Goal: Task Accomplishment & Management: Manage account settings

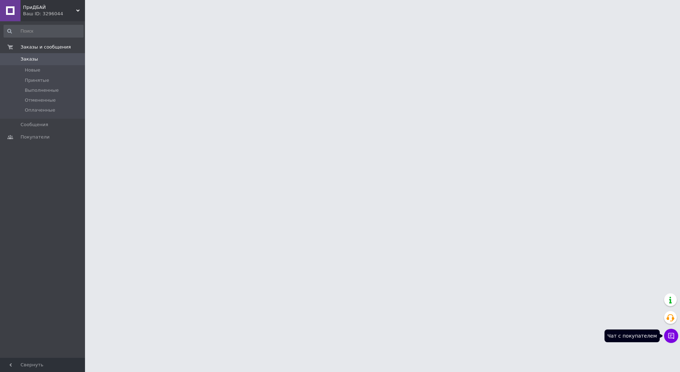
click at [675, 336] on button "Чат с покупателем" at bounding box center [671, 336] width 14 height 14
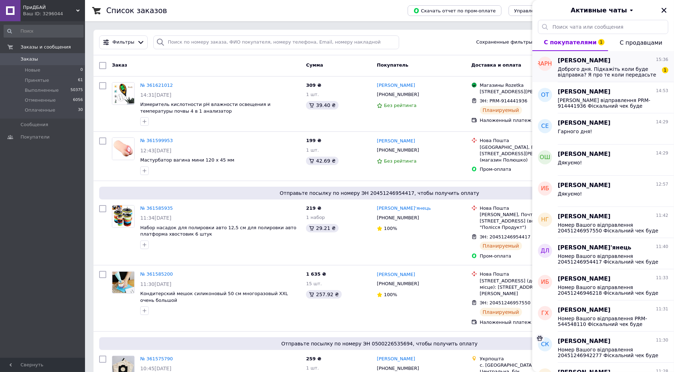
click at [598, 68] on span "Доброго дня. Підкажіть коли буде відправка? Я про те коли передасьте посилку но…" at bounding box center [608, 71] width 101 height 11
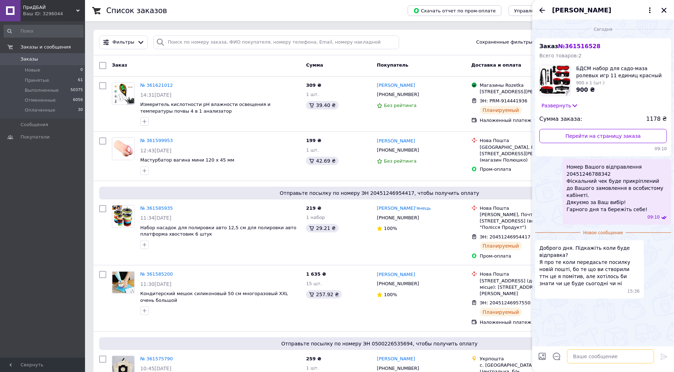
click at [577, 350] on textarea at bounding box center [610, 356] width 87 height 14
paste textarea "Відправка Новою Поштою в нашому магазині відбувається кожного дня після 18:00"
click at [591, 352] on textarea "Відправка Новою Поштою в нашому магазині відбувається кожного дня після 18:00" at bounding box center [603, 348] width 101 height 29
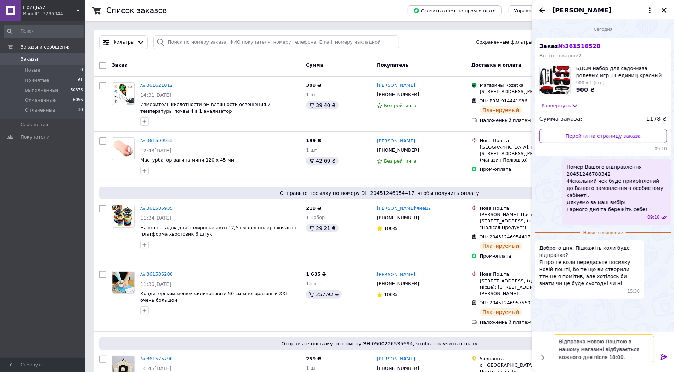
click at [558, 342] on textarea "Відправка Новою Поштою в нашому магазині відбувається кожного дня після 18:00." at bounding box center [603, 348] width 101 height 29
click at [578, 343] on textarea "Відправка Новою Поштою в нашому магазині відбувається кожного дня після 18:00." at bounding box center [603, 348] width 101 height 29
click at [645, 356] on textarea "Добрий день, Пане Андрій. Відправка Новою Поштою в нашому магазині відбувається…" at bounding box center [603, 348] width 101 height 29
type textarea "Добрий день, Пане Андрій. Відправка Новою Поштою в нашому магазині відбувається…"
click at [668, 356] on icon at bounding box center [663, 356] width 8 height 8
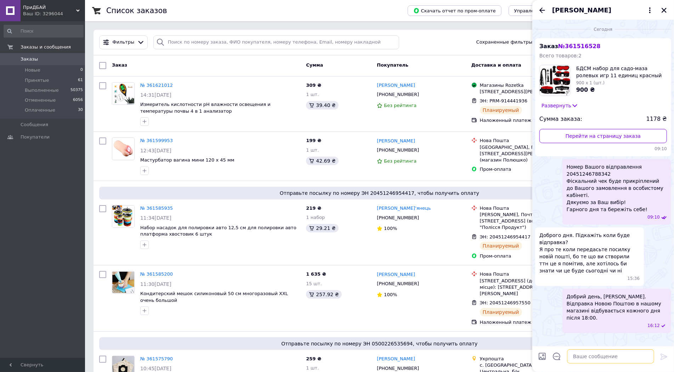
click at [619, 357] on textarea at bounding box center [610, 356] width 87 height 14
type textarea "М"
click at [664, 7] on icon "Закрыть" at bounding box center [664, 10] width 6 height 6
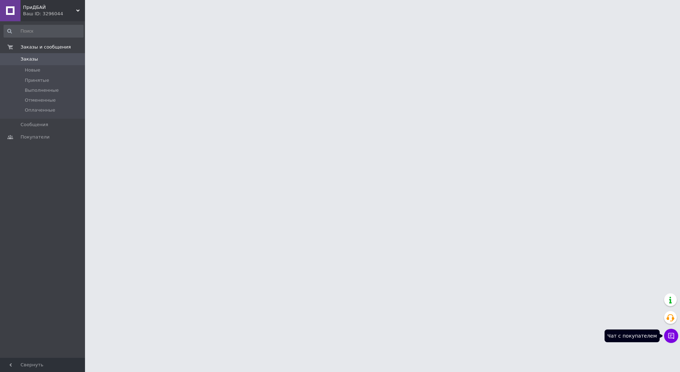
click at [668, 337] on icon at bounding box center [671, 336] width 6 height 6
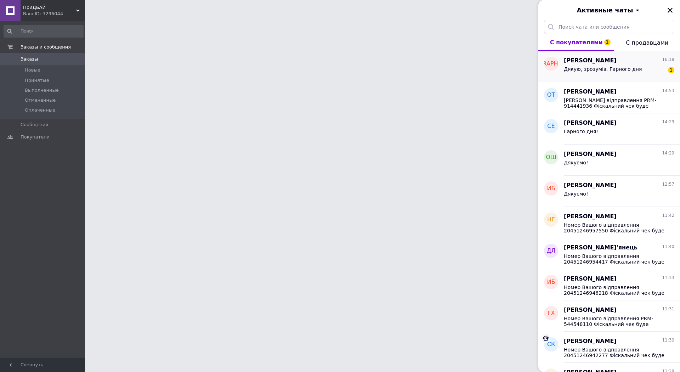
click at [592, 69] on span "Дякую, зрозумів. Гарного дня" at bounding box center [603, 69] width 78 height 6
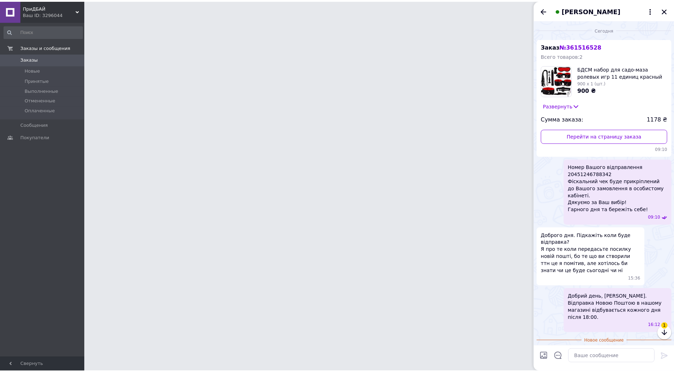
scroll to position [7, 0]
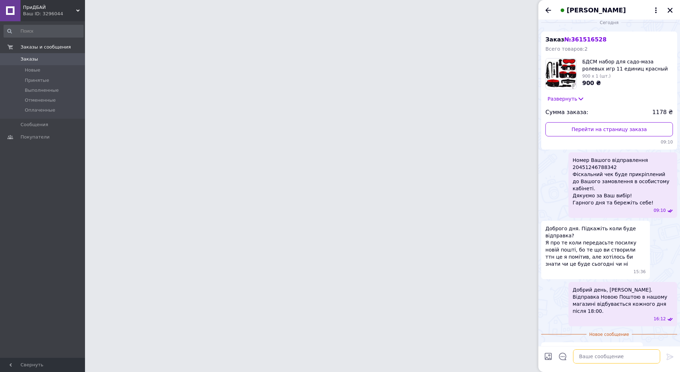
click at [610, 359] on textarea at bounding box center [616, 356] width 87 height 14
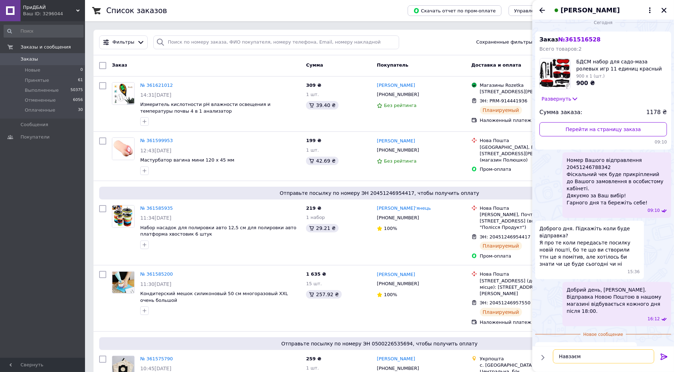
type textarea "Навзаєм!"
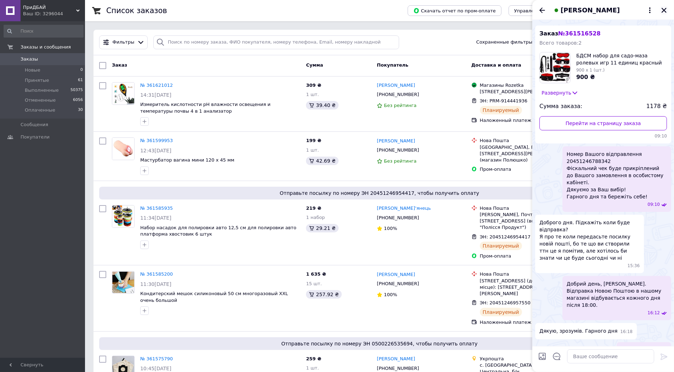
click at [667, 10] on icon "Закрыть" at bounding box center [664, 10] width 6 height 6
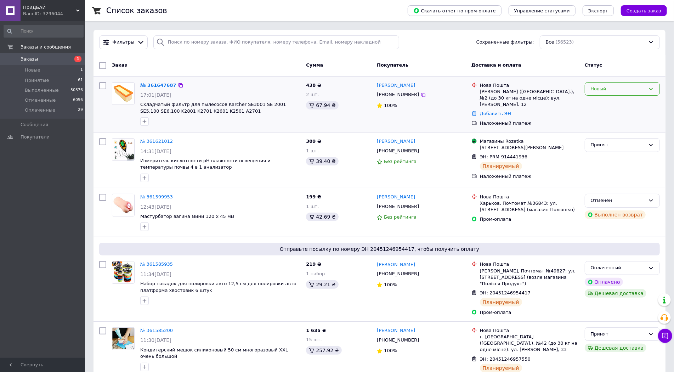
click at [598, 90] on div "Новый" at bounding box center [617, 88] width 55 height 7
click at [604, 107] on li "Принят" at bounding box center [622, 103] width 74 height 13
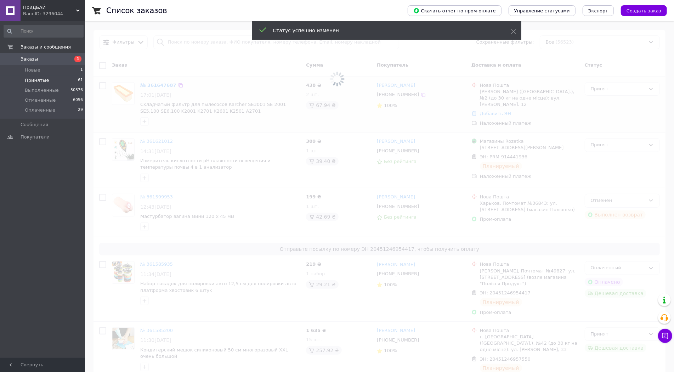
click at [51, 81] on li "Принятые 61" at bounding box center [43, 80] width 87 height 10
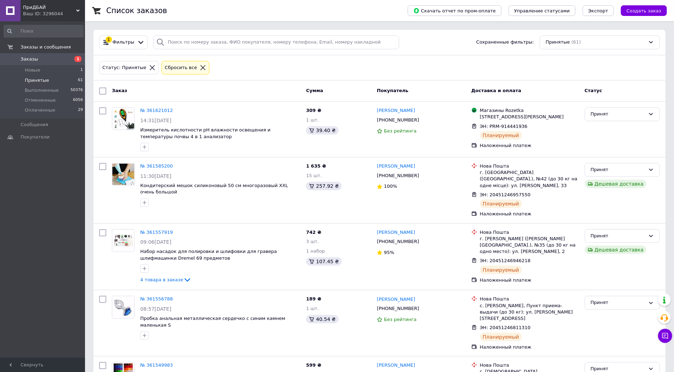
click at [136, 43] on div at bounding box center [141, 42] width 10 height 7
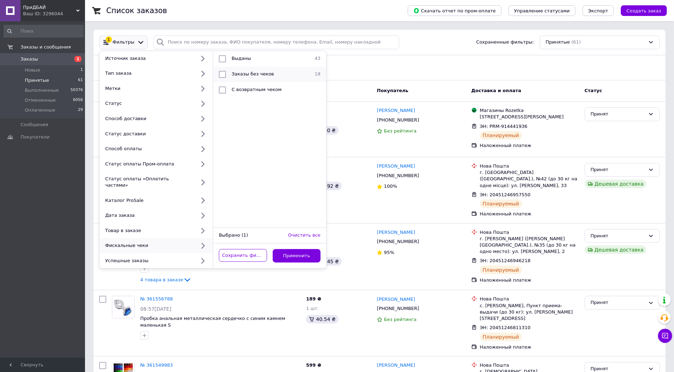
click at [261, 75] on span "Заказы без чеков" at bounding box center [253, 73] width 42 height 5
checkbox input "true"
click at [312, 251] on button "Применить" at bounding box center [297, 256] width 48 height 14
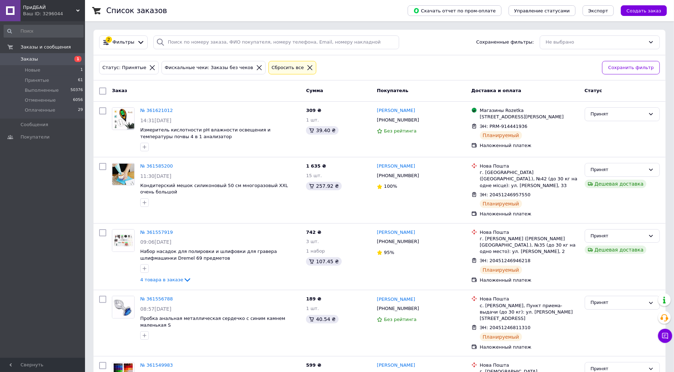
click at [307, 67] on icon at bounding box center [310, 67] width 6 height 6
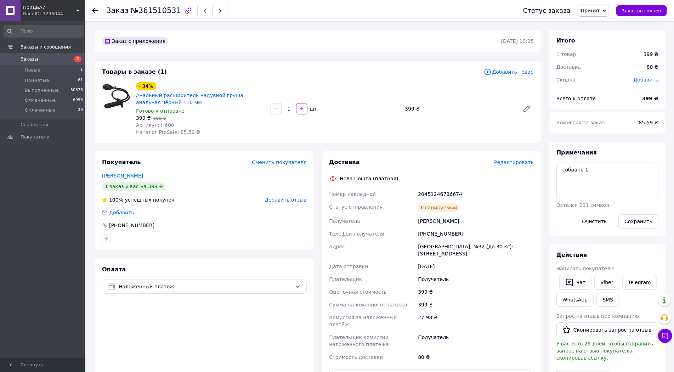
click at [570, 370] on button "Выдать чек" at bounding box center [582, 377] width 53 height 15
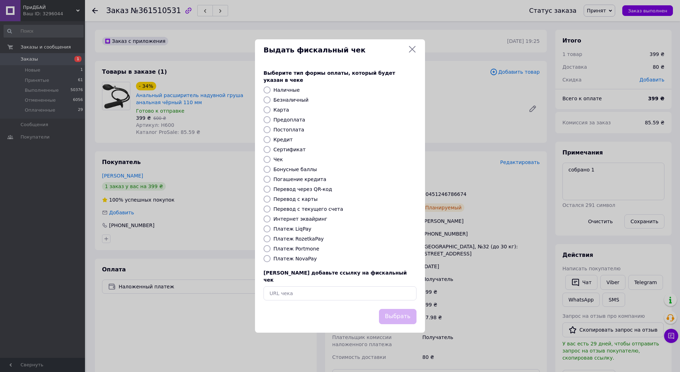
drag, startPoint x: 309, startPoint y: 219, endPoint x: 340, endPoint y: 235, distance: 34.5
click at [309, 219] on label "Интернет эквайринг" at bounding box center [300, 219] width 54 height 6
click at [270, 219] on input "Интернет эквайринг" at bounding box center [266, 218] width 7 height 7
radio input "true"
click at [393, 309] on button "Выбрать" at bounding box center [398, 316] width 38 height 15
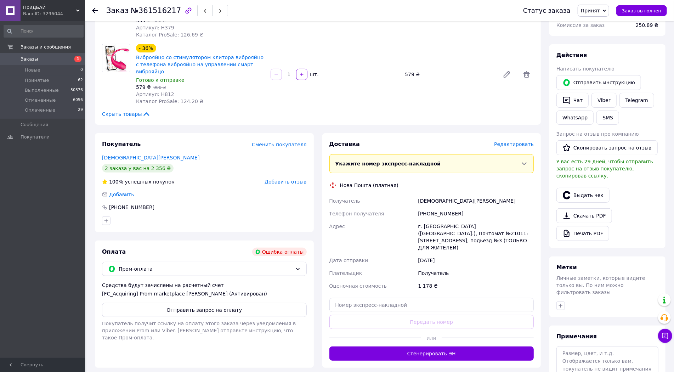
scroll to position [118, 0]
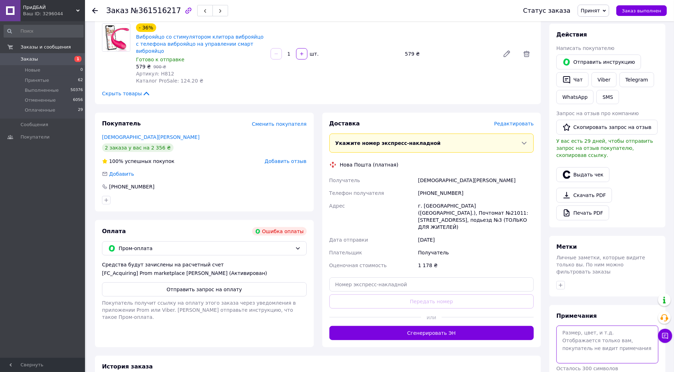
click at [579, 325] on textarea at bounding box center [607, 344] width 102 height 38
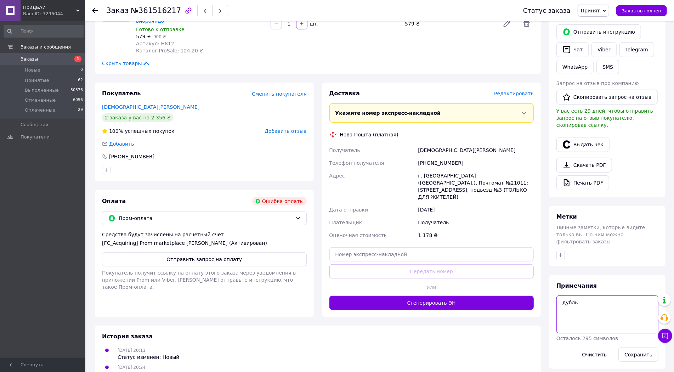
scroll to position [170, 0]
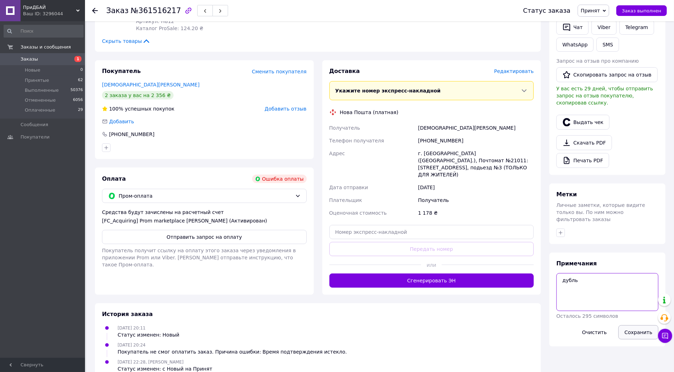
type textarea "дубль"
click at [640, 325] on button "Сохранить" at bounding box center [638, 332] width 40 height 14
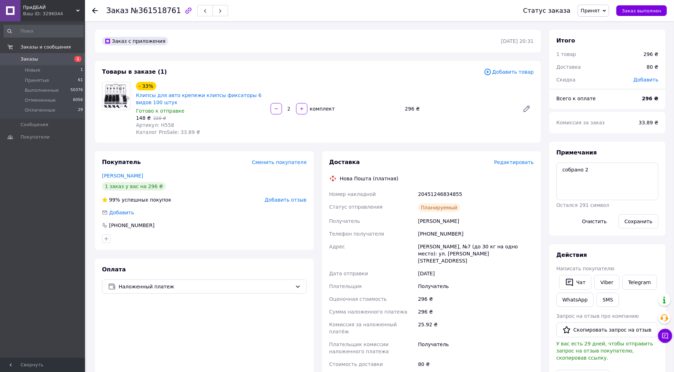
scroll to position [39, 0]
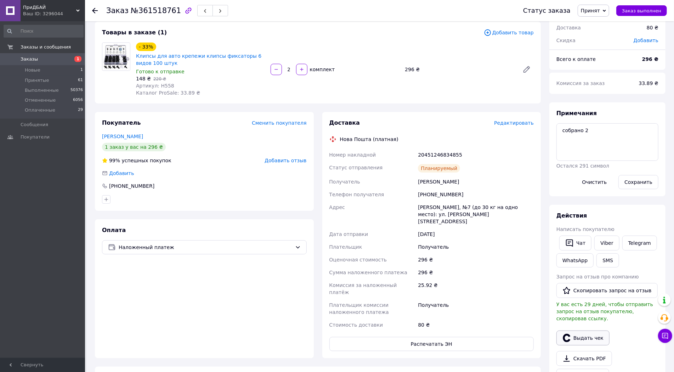
click at [578, 330] on button "Выдать чек" at bounding box center [582, 337] width 53 height 15
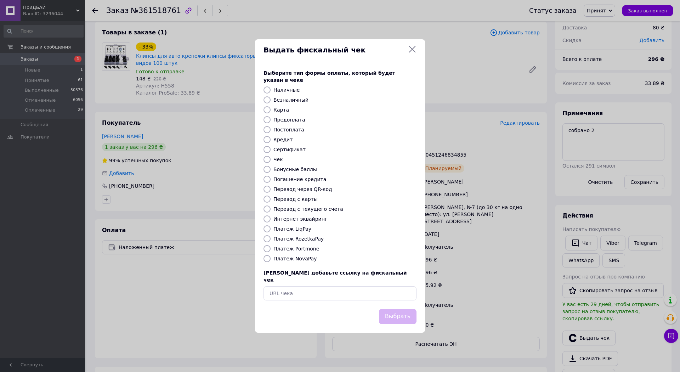
click at [305, 220] on label "Интернет эквайринг" at bounding box center [300, 219] width 54 height 6
click at [270, 220] on input "Интернет эквайринг" at bounding box center [266, 218] width 7 height 7
radio input "true"
click at [396, 309] on button "Выбрать" at bounding box center [398, 316] width 38 height 15
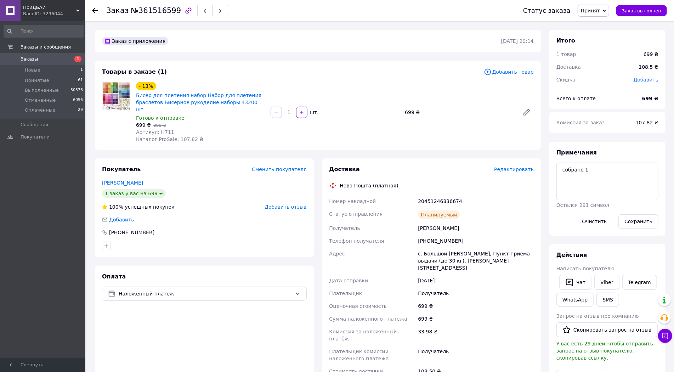
scroll to position [79, 0]
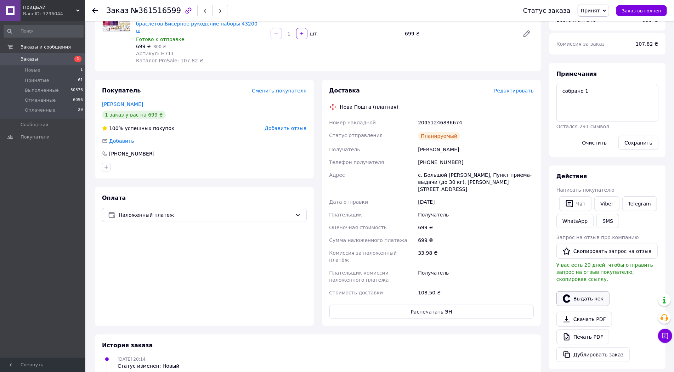
click at [582, 291] on button "Выдать чек" at bounding box center [582, 298] width 53 height 15
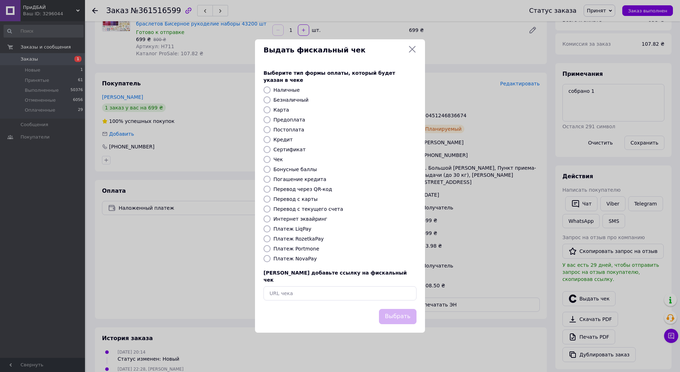
click at [300, 221] on label "Интернет эквайринг" at bounding box center [300, 219] width 54 height 6
click at [315, 221] on label "Интернет эквайринг" at bounding box center [300, 219] width 54 height 6
click at [270, 221] on input "Интернет эквайринг" at bounding box center [266, 218] width 7 height 7
radio input "true"
click at [402, 316] on button "Выбрать" at bounding box center [398, 316] width 38 height 15
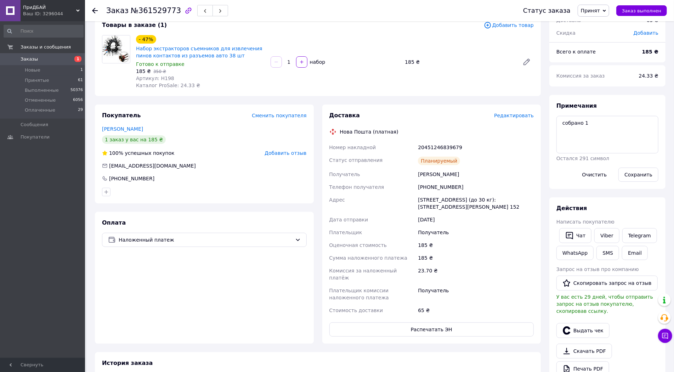
scroll to position [118, 0]
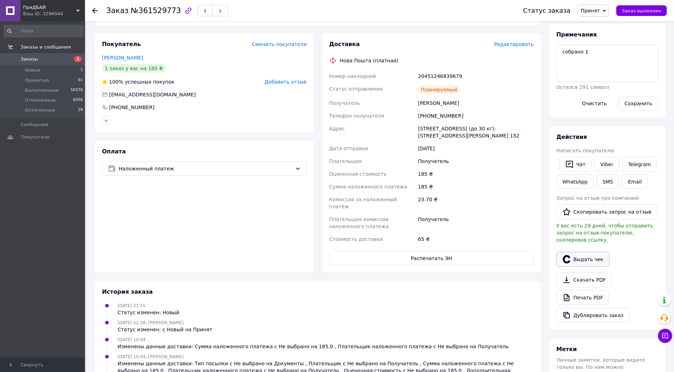
click at [580, 252] on button "Выдать чек" at bounding box center [582, 259] width 53 height 15
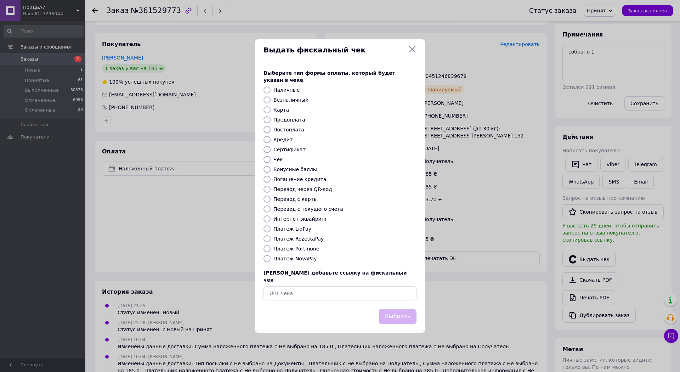
drag, startPoint x: 318, startPoint y: 225, endPoint x: 314, endPoint y: 221, distance: 5.8
click at [318, 224] on div "Выберите тип формы оплаты, который будет указан в чеке Наличные Безналичный Кар…" at bounding box center [340, 185] width 170 height 248
click at [313, 219] on label "Интернет эквайринг" at bounding box center [300, 219] width 54 height 6
click at [270, 219] on input "Интернет эквайринг" at bounding box center [266, 218] width 7 height 7
radio input "true"
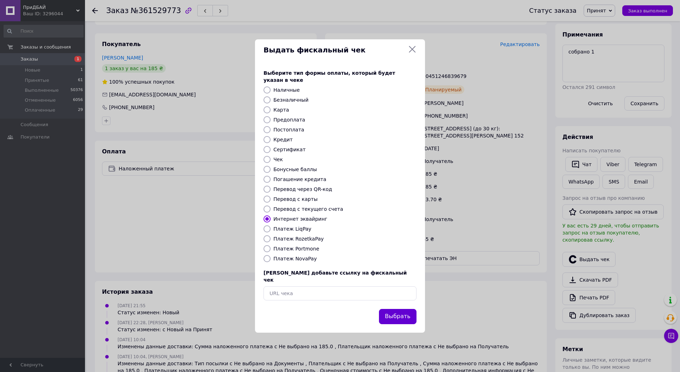
click at [406, 310] on button "Выбрать" at bounding box center [398, 316] width 38 height 15
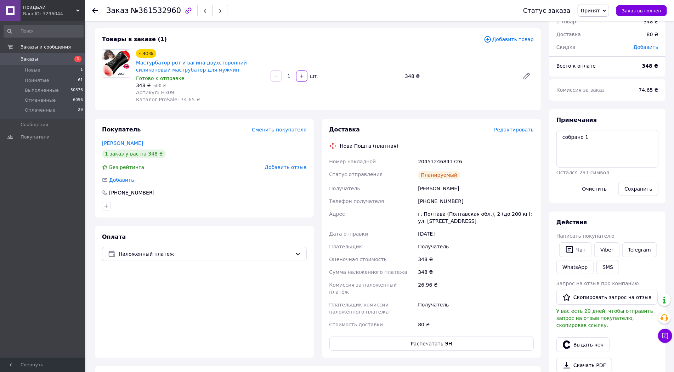
scroll to position [79, 0]
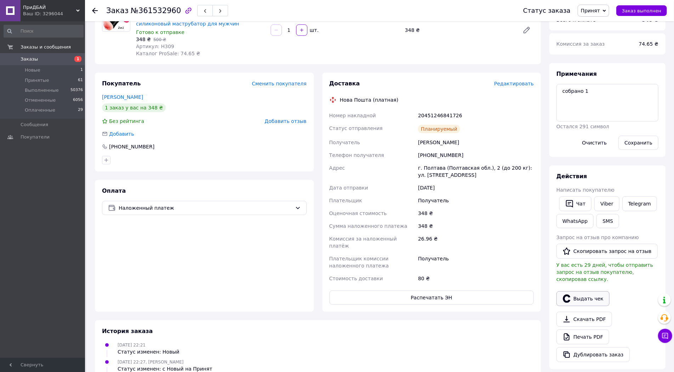
click at [587, 291] on button "Выдать чек" at bounding box center [582, 298] width 53 height 15
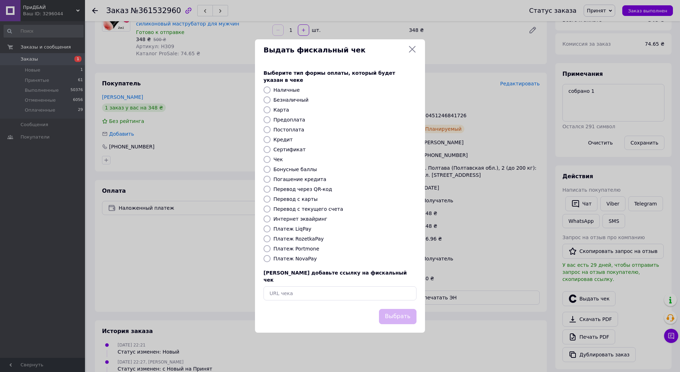
click at [300, 219] on label "Интернет эквайринг" at bounding box center [300, 219] width 54 height 6
click at [270, 219] on input "Интернет эквайринг" at bounding box center [266, 218] width 7 height 7
radio input "true"
click at [398, 309] on button "Выбрать" at bounding box center [398, 316] width 38 height 15
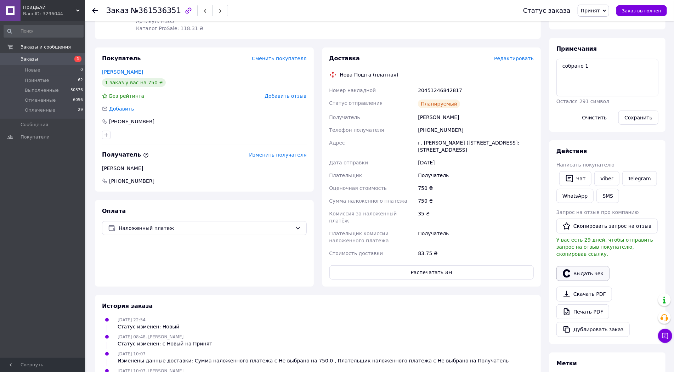
scroll to position [118, 0]
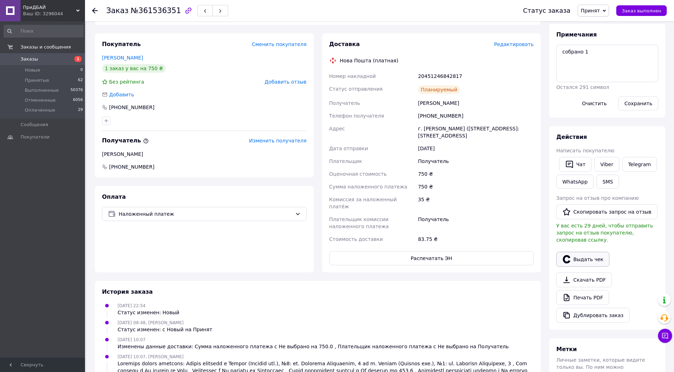
click at [587, 252] on button "Выдать чек" at bounding box center [582, 259] width 53 height 15
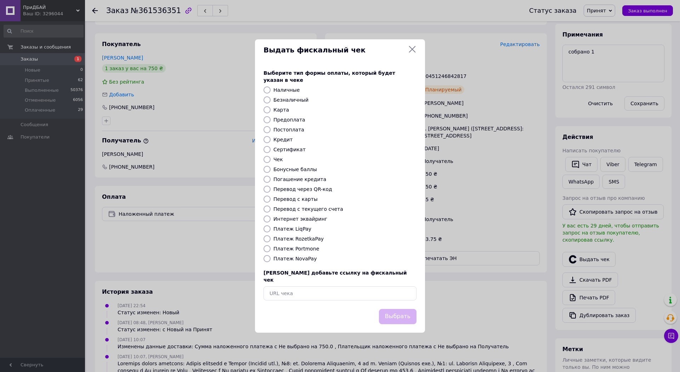
click at [301, 216] on label "Интернет эквайринг" at bounding box center [300, 219] width 54 height 6
click at [270, 215] on input "Интернет эквайринг" at bounding box center [266, 218] width 7 height 7
radio input "true"
click at [412, 314] on button "Выбрать" at bounding box center [398, 316] width 38 height 15
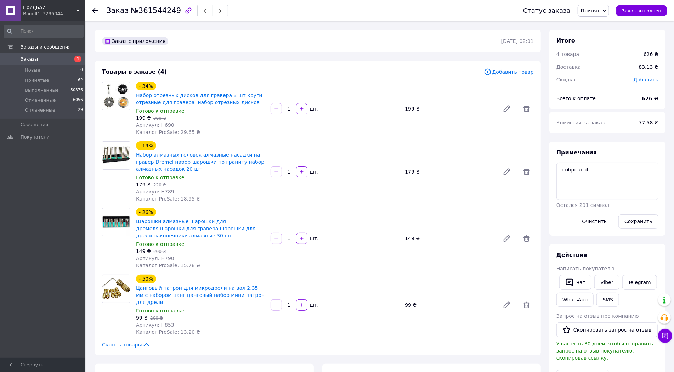
scroll to position [118, 0]
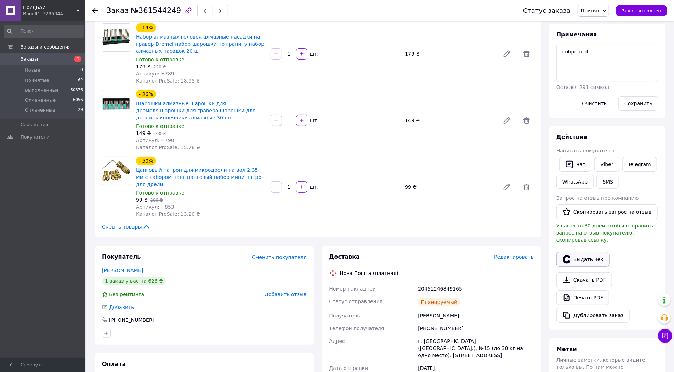
click at [588, 252] on button "Выдать чек" at bounding box center [582, 259] width 53 height 15
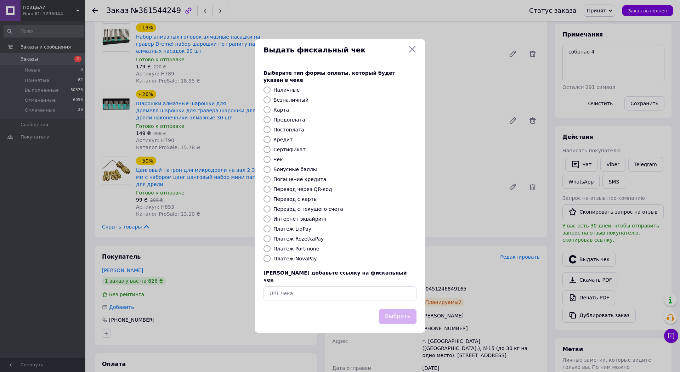
click at [303, 222] on label "Интернет эквайринг" at bounding box center [300, 219] width 54 height 6
click at [270, 222] on input "Интернет эквайринг" at bounding box center [266, 218] width 7 height 7
radio input "true"
click at [396, 309] on button "Выбрать" at bounding box center [398, 316] width 38 height 15
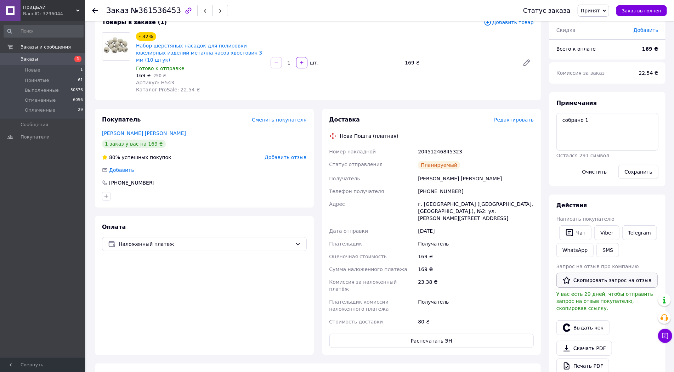
scroll to position [79, 0]
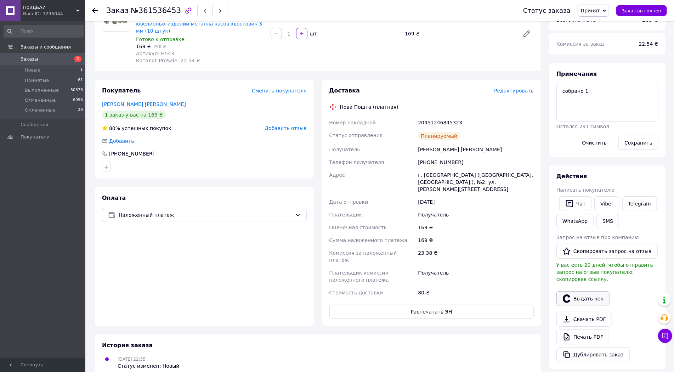
click at [590, 291] on button "Выдать чек" at bounding box center [582, 298] width 53 height 15
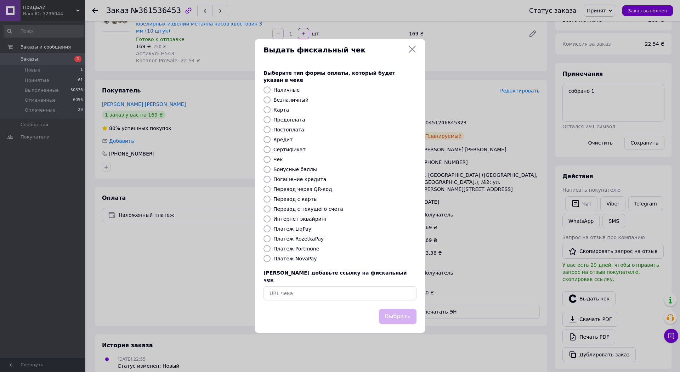
click at [305, 218] on label "Интернет эквайринг" at bounding box center [300, 219] width 54 height 6
click at [270, 218] on input "Интернет эквайринг" at bounding box center [266, 218] width 7 height 7
radio input "true"
click at [397, 309] on button "Выбрать" at bounding box center [398, 316] width 38 height 15
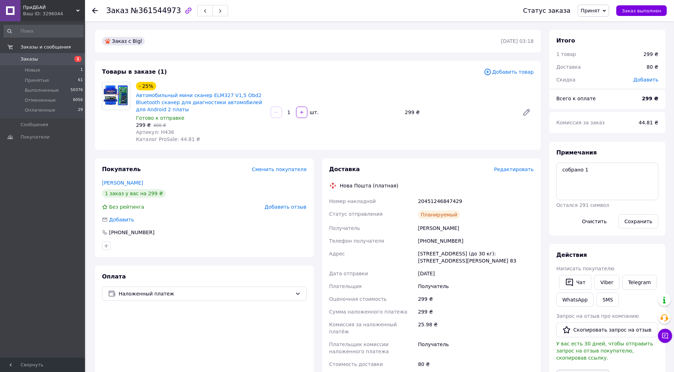
click at [586, 370] on button "Выдать чек" at bounding box center [582, 377] width 53 height 15
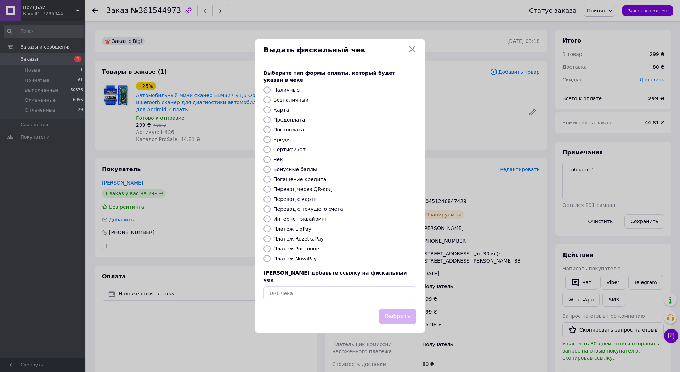
click at [316, 222] on label "Интернет эквайринг" at bounding box center [300, 219] width 54 height 6
click at [270, 222] on input "Интернет эквайринг" at bounding box center [266, 218] width 7 height 7
radio input "true"
click at [390, 313] on button "Выбрать" at bounding box center [398, 316] width 38 height 15
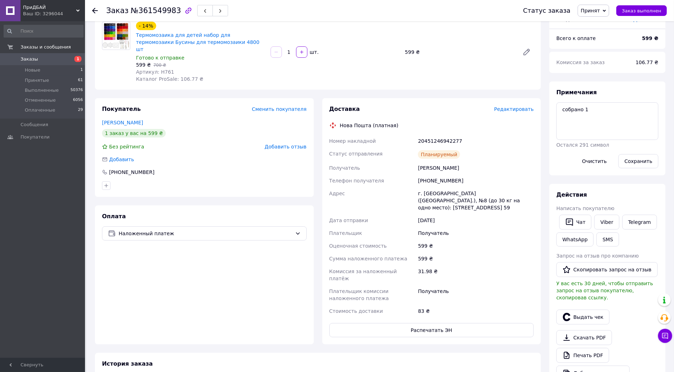
scroll to position [118, 0]
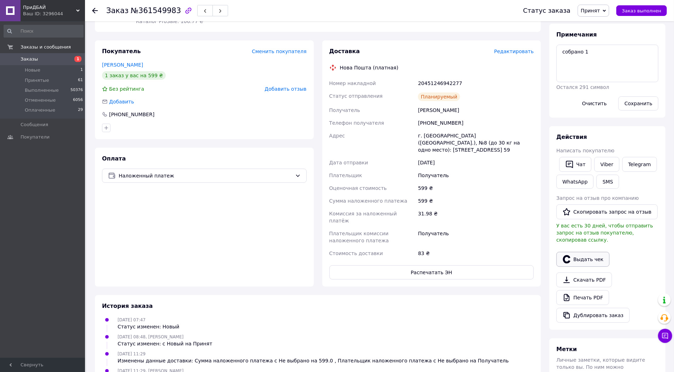
click at [588, 252] on button "Выдать чек" at bounding box center [582, 259] width 53 height 15
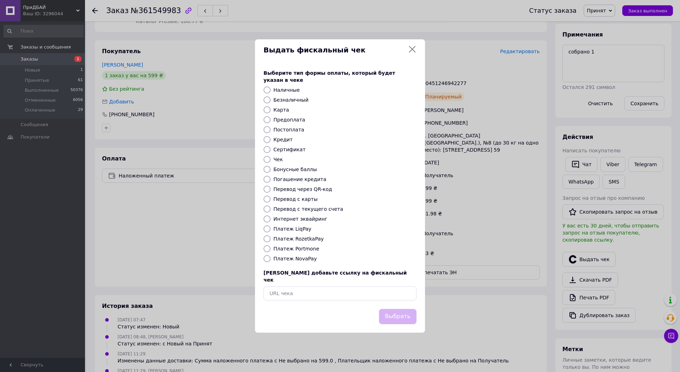
click at [301, 219] on label "Интернет эквайринг" at bounding box center [300, 219] width 54 height 6
click at [270, 219] on input "Интернет эквайринг" at bounding box center [266, 218] width 7 height 7
radio input "true"
click at [406, 309] on button "Выбрать" at bounding box center [398, 316] width 38 height 15
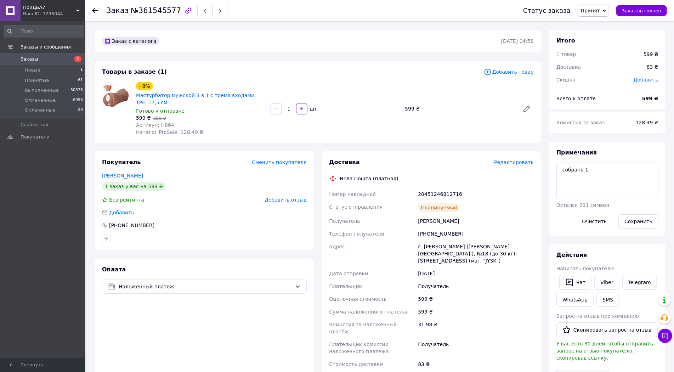
click at [592, 370] on button "Выдать чек" at bounding box center [582, 377] width 53 height 15
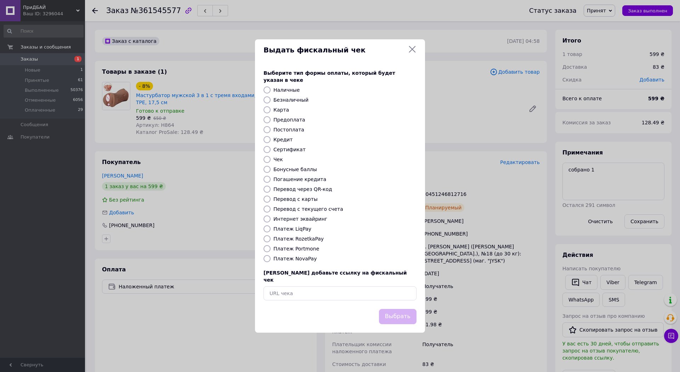
click at [290, 220] on label "Интернет эквайринг" at bounding box center [300, 219] width 54 height 6
click at [270, 220] on input "Интернет эквайринг" at bounding box center [266, 218] width 7 height 7
radio input "true"
click at [401, 309] on button "Выбрать" at bounding box center [398, 316] width 38 height 15
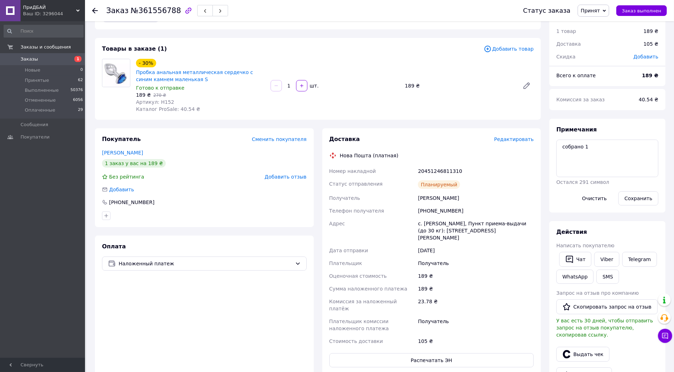
scroll to position [79, 0]
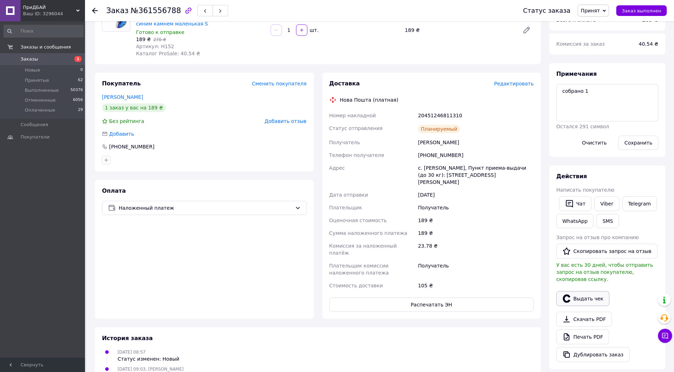
click at [588, 291] on button "Выдать чек" at bounding box center [582, 298] width 53 height 15
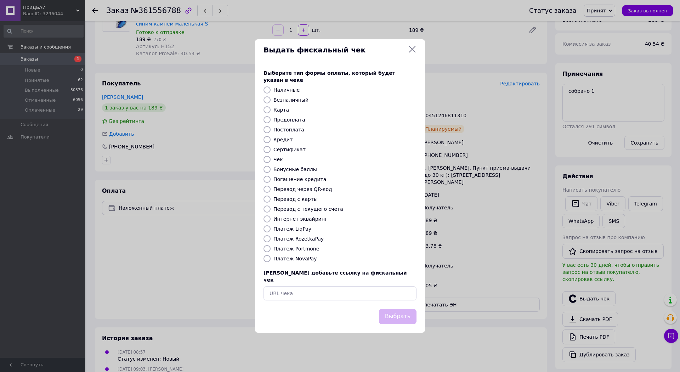
click at [296, 215] on div "Интернет эквайринг" at bounding box center [345, 218] width 146 height 7
click at [297, 221] on label "Интернет эквайринг" at bounding box center [300, 219] width 54 height 6
click at [270, 221] on input "Интернет эквайринг" at bounding box center [266, 218] width 7 height 7
radio input "true"
click at [402, 311] on button "Выбрать" at bounding box center [398, 316] width 38 height 15
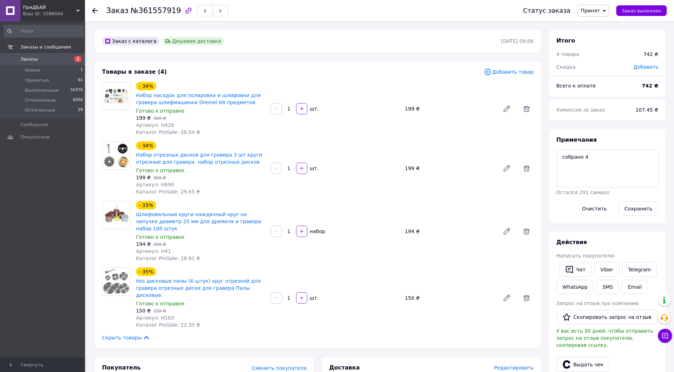
scroll to position [157, 0]
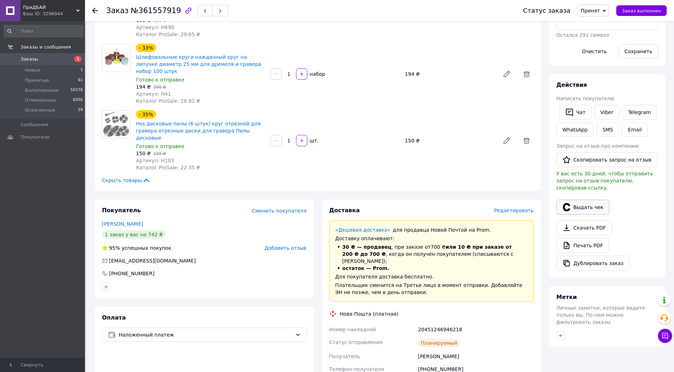
click at [581, 200] on button "Выдать чек" at bounding box center [582, 207] width 53 height 15
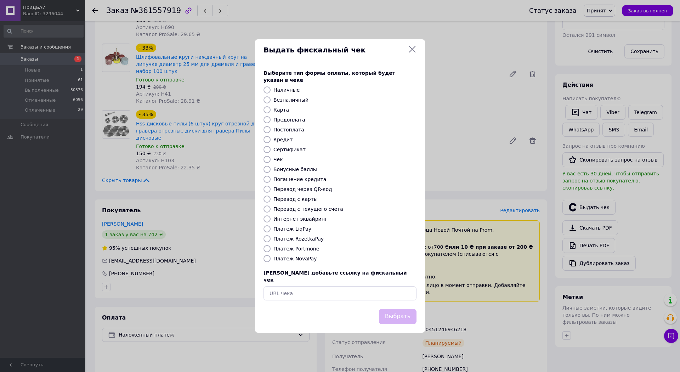
click at [302, 219] on label "Интернет эквайринг" at bounding box center [300, 219] width 54 height 6
click at [270, 219] on input "Интернет эквайринг" at bounding box center [266, 218] width 7 height 7
radio input "true"
click at [397, 309] on button "Выбрать" at bounding box center [398, 316] width 38 height 15
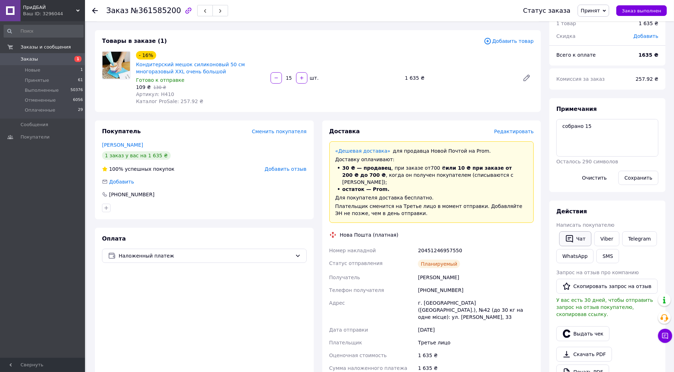
scroll to position [39, 0]
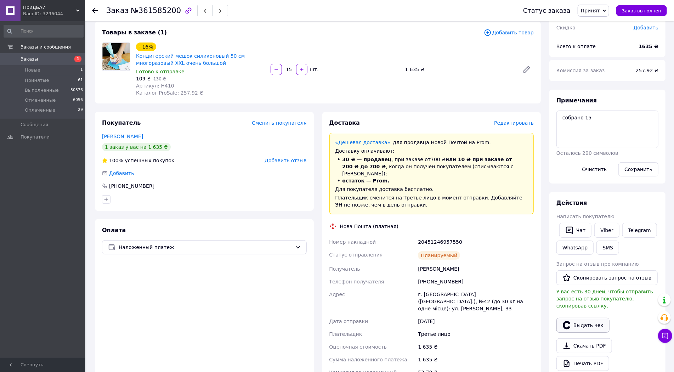
click at [586, 318] on button "Выдать чек" at bounding box center [582, 325] width 53 height 15
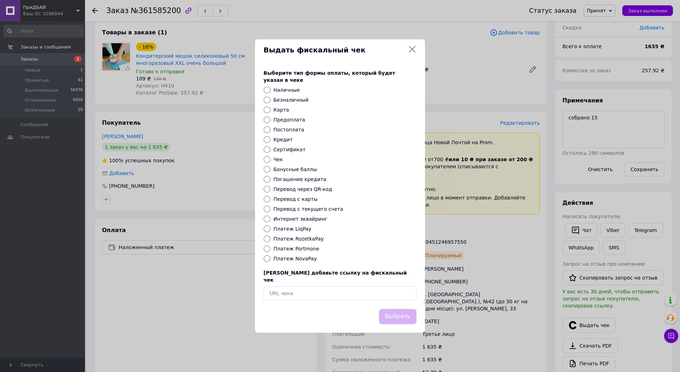
click at [302, 217] on label "Интернет эквайринг" at bounding box center [300, 219] width 54 height 6
click at [270, 217] on input "Интернет эквайринг" at bounding box center [266, 218] width 7 height 7
radio input "true"
click at [391, 309] on button "Выбрать" at bounding box center [398, 316] width 38 height 15
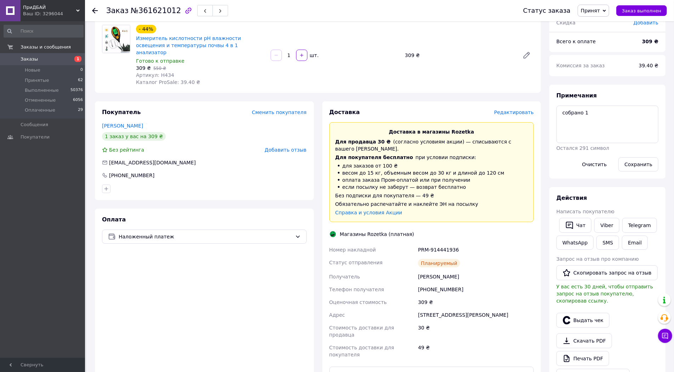
scroll to position [79, 0]
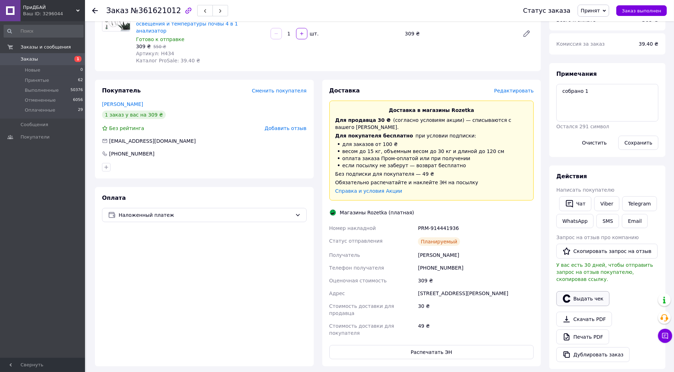
drag, startPoint x: 579, startPoint y: 288, endPoint x: 575, endPoint y: 288, distance: 4.2
click at [579, 291] on button "Выдать чек" at bounding box center [582, 298] width 53 height 15
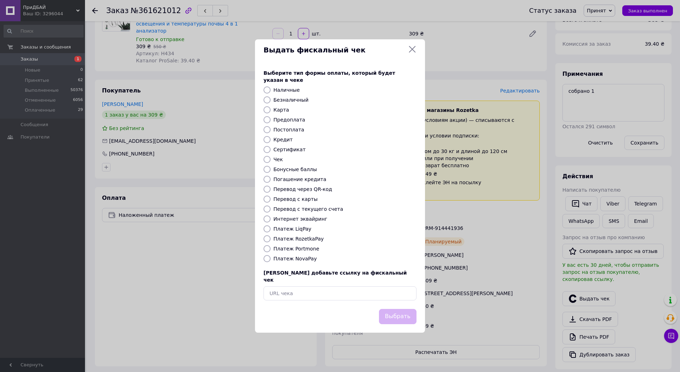
drag, startPoint x: 302, startPoint y: 219, endPoint x: 316, endPoint y: 226, distance: 15.7
click at [303, 219] on label "Интернет эквайринг" at bounding box center [300, 219] width 54 height 6
click at [270, 219] on input "Интернет эквайринг" at bounding box center [266, 218] width 7 height 7
radio input "true"
click at [394, 309] on button "Выбрать" at bounding box center [398, 316] width 38 height 15
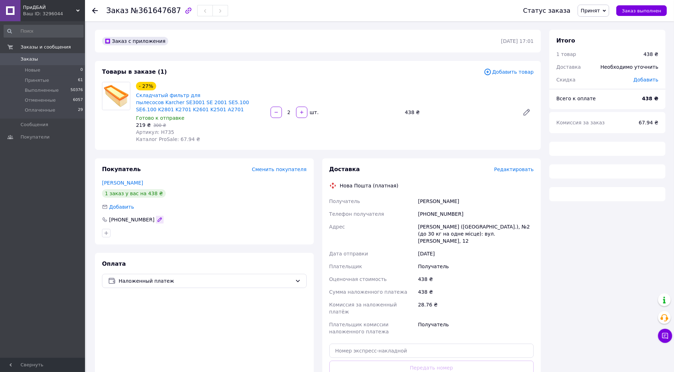
click at [148, 215] on div "Покупатель Сменить покупателя [PERSON_NAME] 1 заказ у вас на 438 ₴ Добавить [PH…" at bounding box center [204, 201] width 219 height 86
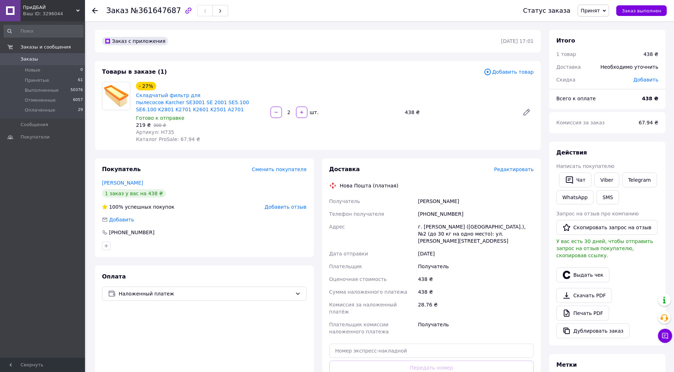
click at [144, 240] on div at bounding box center [204, 245] width 207 height 11
click at [159, 229] on div "[PHONE_NUMBER]" at bounding box center [204, 232] width 205 height 7
copy div "[PHONE_NUMBER]"
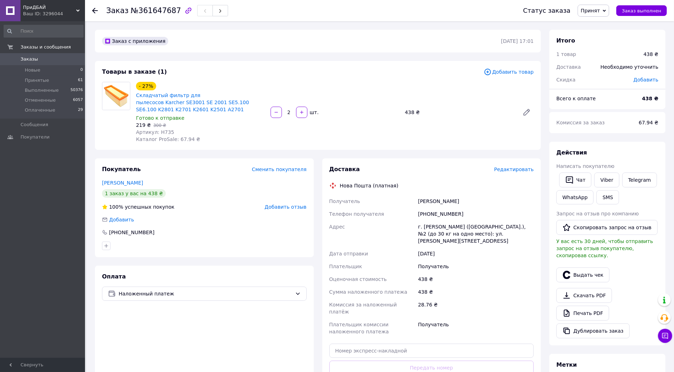
click at [524, 166] on span "Редактировать" at bounding box center [514, 169] width 40 height 6
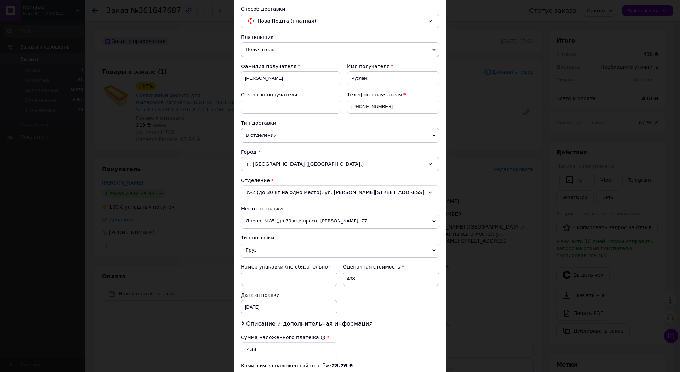
scroll to position [79, 0]
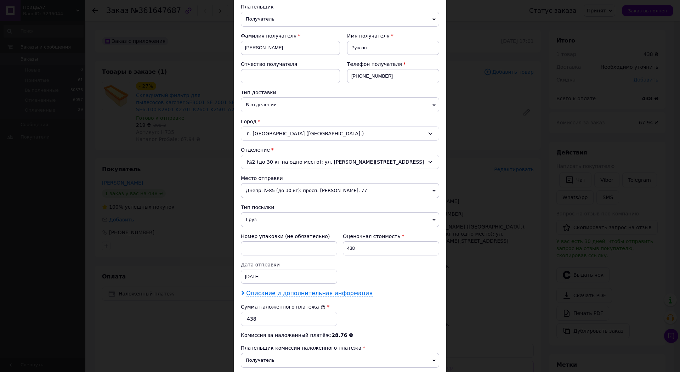
click at [333, 290] on span "Описание и дополнительная информация" at bounding box center [309, 293] width 126 height 7
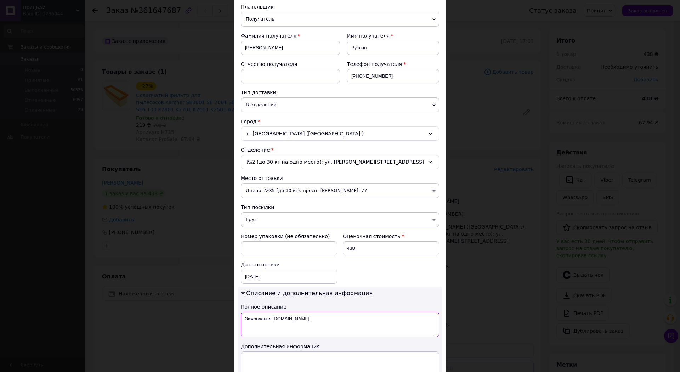
drag, startPoint x: 314, startPoint y: 308, endPoint x: 243, endPoint y: 314, distance: 71.1
click at [243, 314] on textarea "Замовлення [DOMAIN_NAME]" at bounding box center [340, 324] width 198 height 25
type textarea "товар"
click at [269, 351] on textarea at bounding box center [340, 363] width 198 height 25
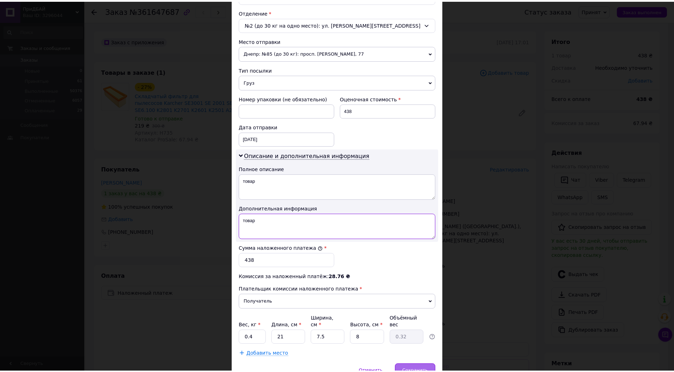
scroll to position [236, 0]
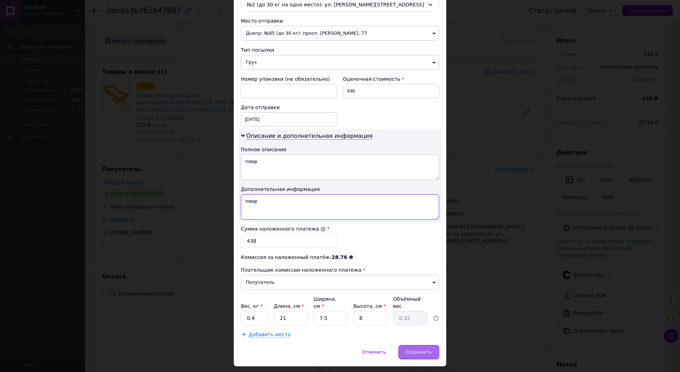
type textarea "товар"
click at [432, 345] on div "Сохранить" at bounding box center [418, 352] width 41 height 14
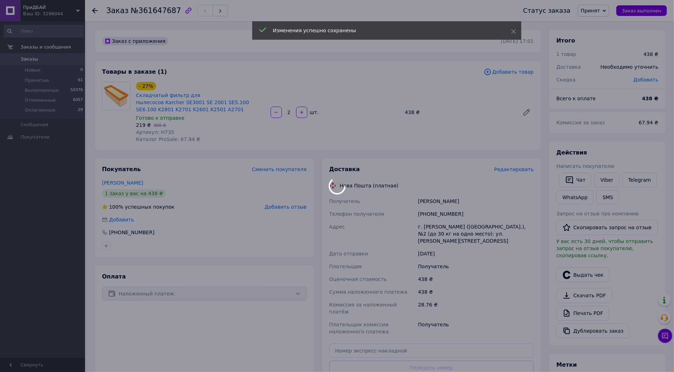
scroll to position [79, 0]
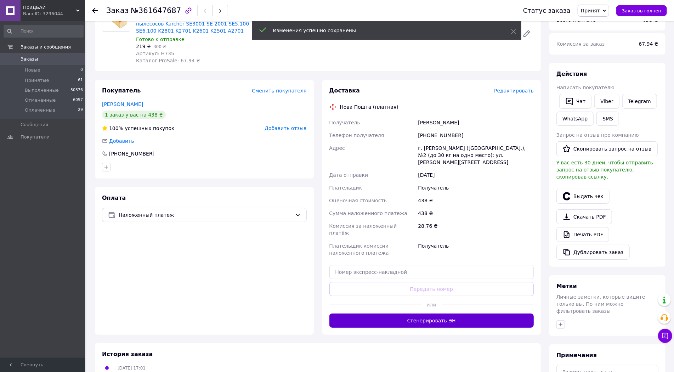
click at [432, 313] on button "Сгенерировать ЭН" at bounding box center [431, 320] width 205 height 14
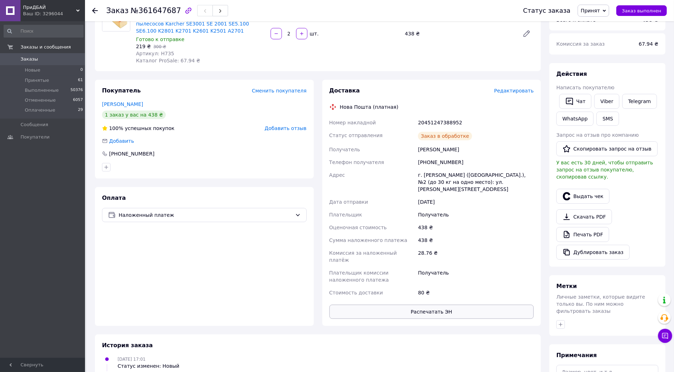
click at [443, 304] on button "Распечатать ЭН" at bounding box center [431, 311] width 205 height 14
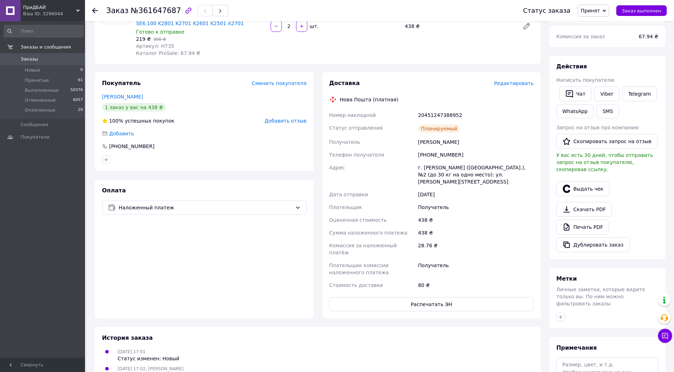
scroll to position [166, 0]
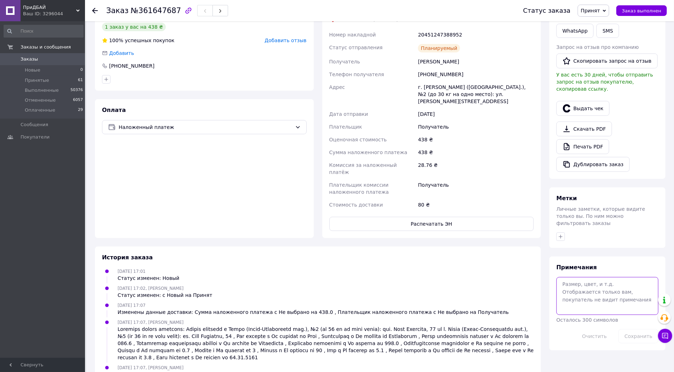
click at [599, 286] on textarea at bounding box center [607, 296] width 102 height 38
type textarea "собрнао 2"
click at [639, 329] on button "Сохранить" at bounding box center [638, 336] width 40 height 14
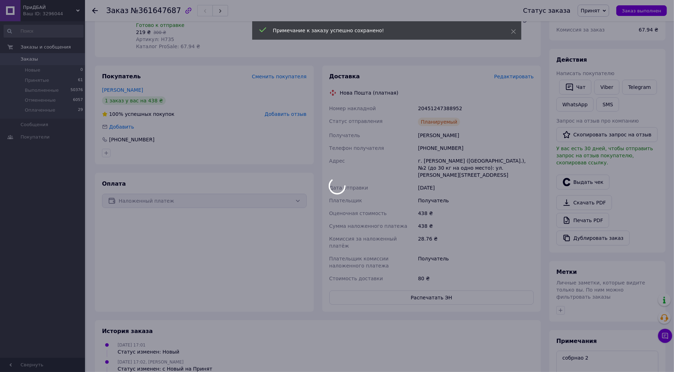
scroll to position [87, 0]
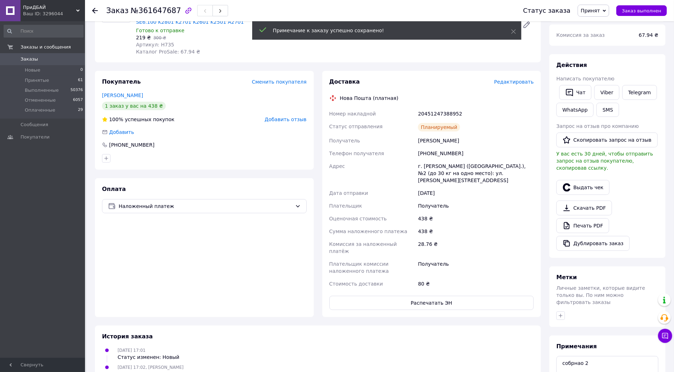
click at [580, 89] on button "Чат" at bounding box center [575, 92] width 32 height 15
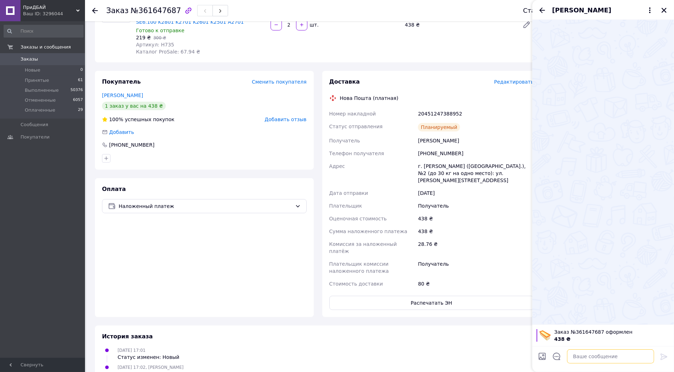
click at [579, 352] on textarea at bounding box center [610, 356] width 87 height 14
paste textarea "Номер Вашого відправлення Фіскальний чек буде прикріплений до Вашого замовлення…"
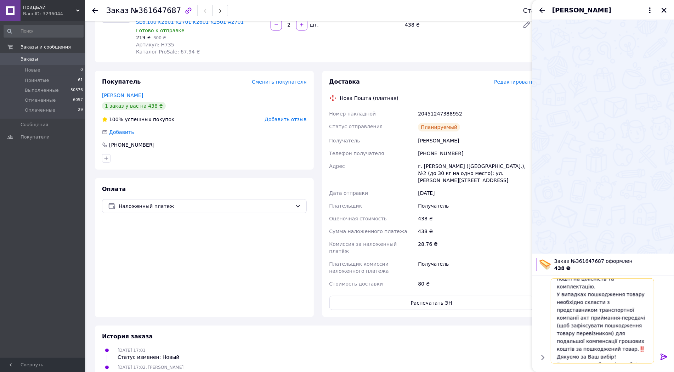
scroll to position [53, 0]
click at [439, 107] on div "20451247388952" at bounding box center [475, 113] width 119 height 13
copy div "20451247388952"
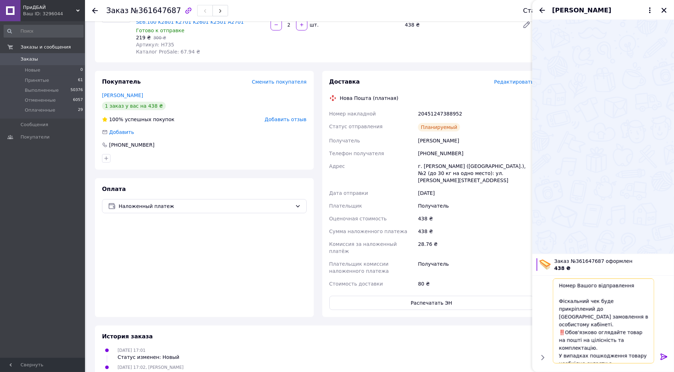
click at [576, 296] on textarea "Номер Вашого відправлення Фіскальний чек буде прикріплений до Вашого замовлення…" at bounding box center [603, 320] width 101 height 85
paste textarea "20451247388952"
type textarea "Номер Вашого відправлення 20451247388952 Фіскальний чек буде прикріплений до Ва…"
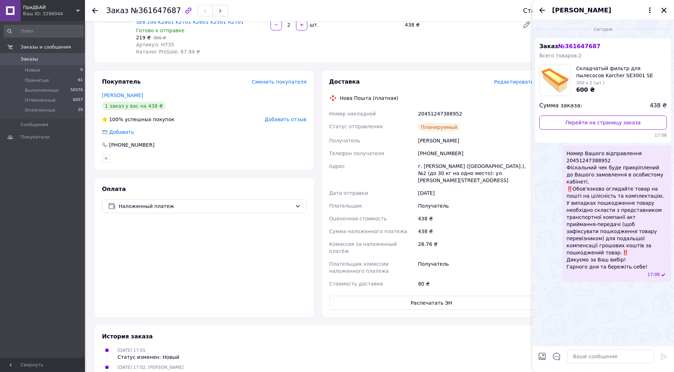
click at [668, 7] on div "Руслан Олексюк" at bounding box center [603, 10] width 142 height 20
click at [653, 13] on icon at bounding box center [649, 10] width 8 height 8
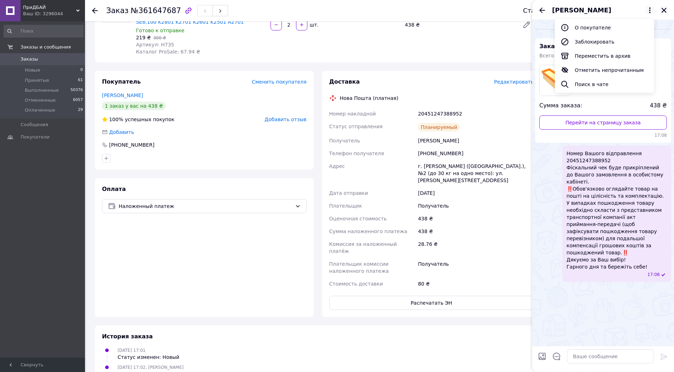
click at [660, 7] on button "Закрыть" at bounding box center [663, 10] width 8 height 8
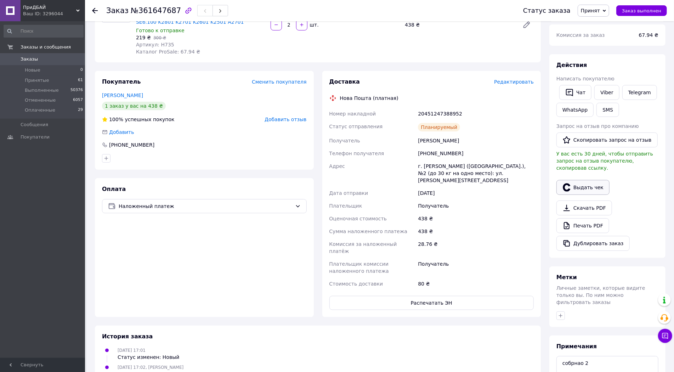
click at [577, 180] on button "Выдать чек" at bounding box center [582, 187] width 53 height 15
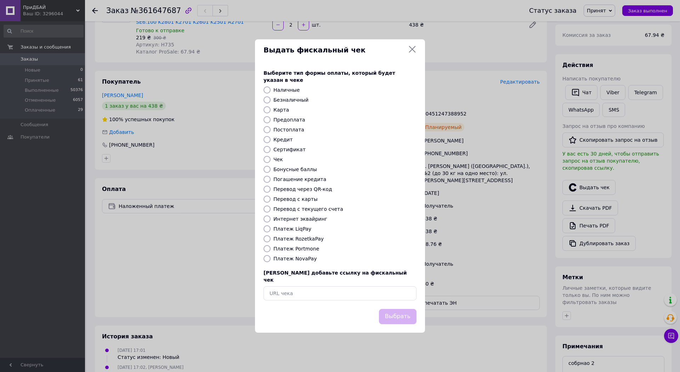
click at [296, 217] on label "Интернет эквайринг" at bounding box center [300, 219] width 54 height 6
click at [270, 217] on input "Интернет эквайринг" at bounding box center [266, 218] width 7 height 7
radio input "true"
click at [398, 309] on button "Выбрать" at bounding box center [398, 316] width 38 height 15
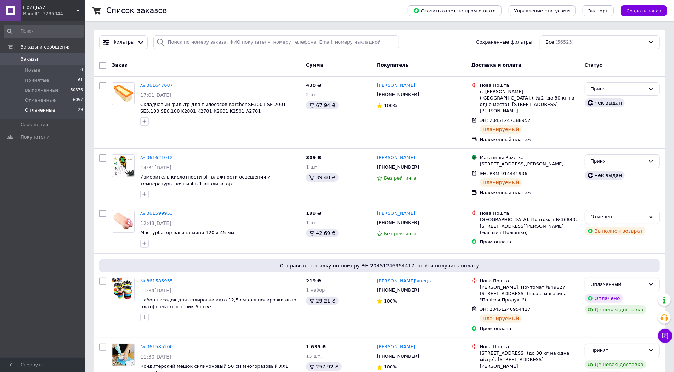
click at [49, 111] on span "Оплаченные" at bounding box center [40, 110] width 30 height 6
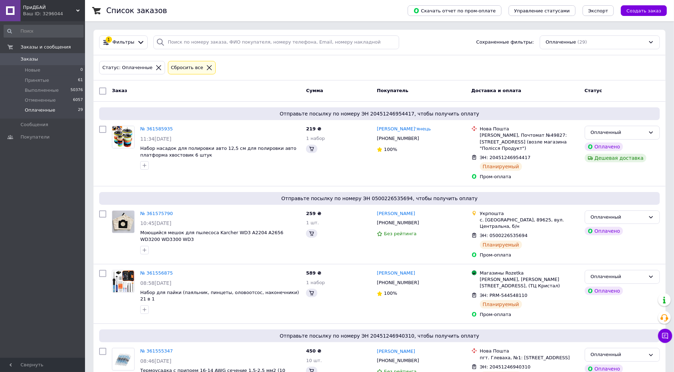
click at [123, 41] on span "Фильтры" at bounding box center [124, 42] width 22 height 7
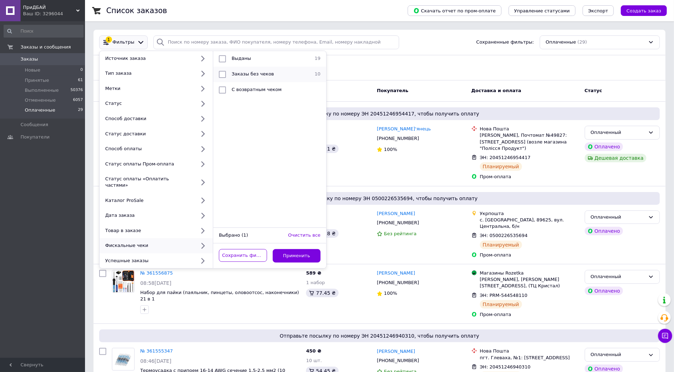
click at [250, 78] on li "Заказы без чеков 10" at bounding box center [269, 75] width 113 height 16
checkbox input "true"
click at [313, 250] on button "Применить" at bounding box center [297, 256] width 48 height 14
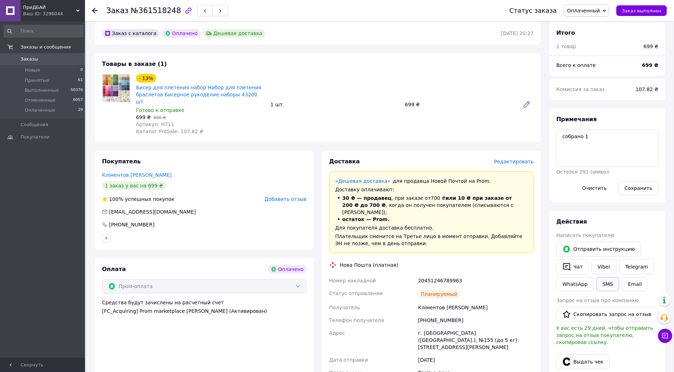
scroll to position [39, 0]
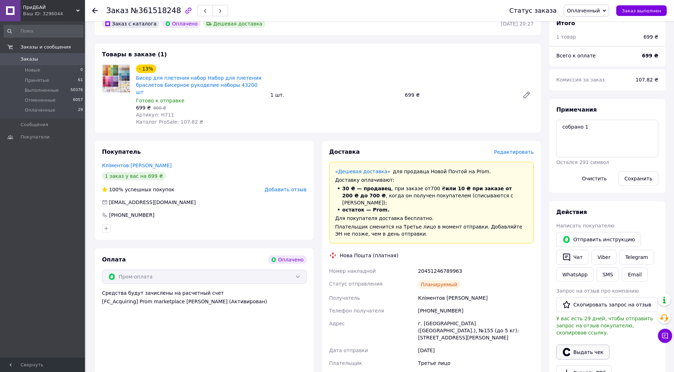
click at [597, 344] on button "Выдать чек" at bounding box center [582, 351] width 53 height 15
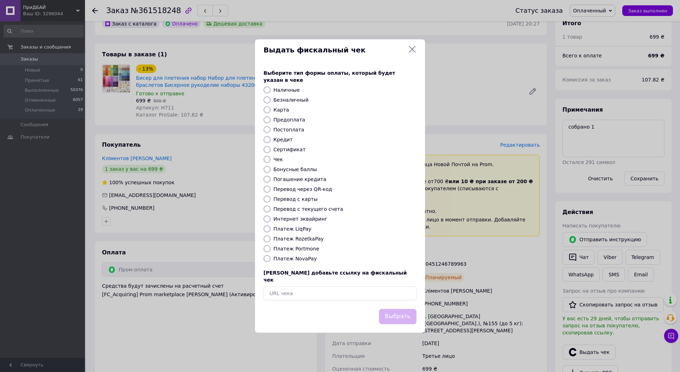
click at [305, 218] on label "Интернет эквайринг" at bounding box center [300, 219] width 54 height 6
click at [270, 218] on input "Интернет эквайринг" at bounding box center [266, 218] width 7 height 7
radio input "true"
click at [413, 314] on button "Выбрать" at bounding box center [398, 316] width 38 height 15
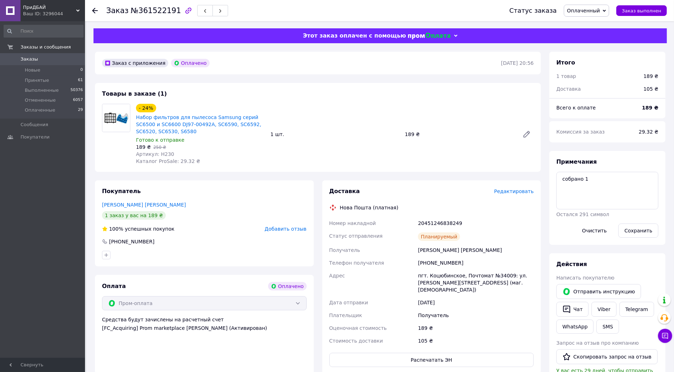
scroll to position [79, 0]
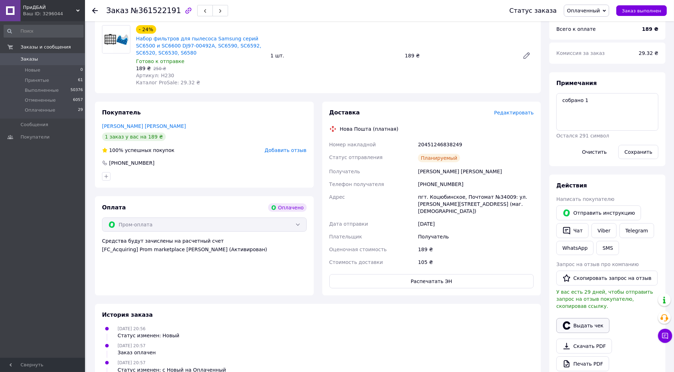
click at [601, 318] on button "Выдать чек" at bounding box center [582, 325] width 53 height 15
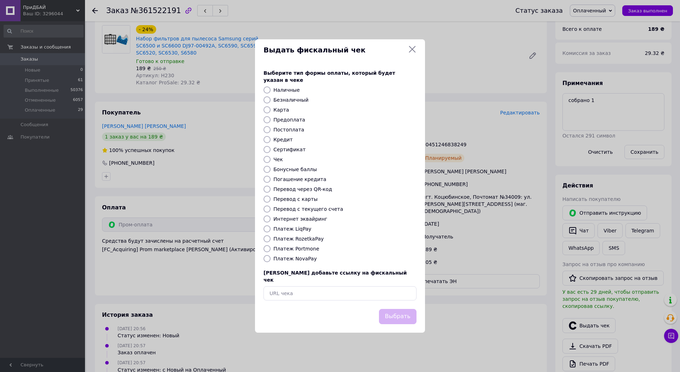
click at [281, 218] on label "Интернет эквайринг" at bounding box center [300, 219] width 54 height 6
click at [270, 218] on input "Интернет эквайринг" at bounding box center [266, 218] width 7 height 7
radio input "true"
drag, startPoint x: 396, startPoint y: 307, endPoint x: 470, endPoint y: 173, distance: 152.9
click at [397, 309] on button "Выбрать" at bounding box center [398, 316] width 38 height 15
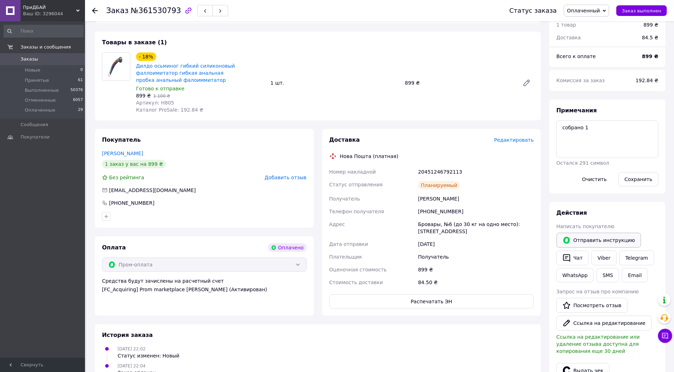
scroll to position [79, 0]
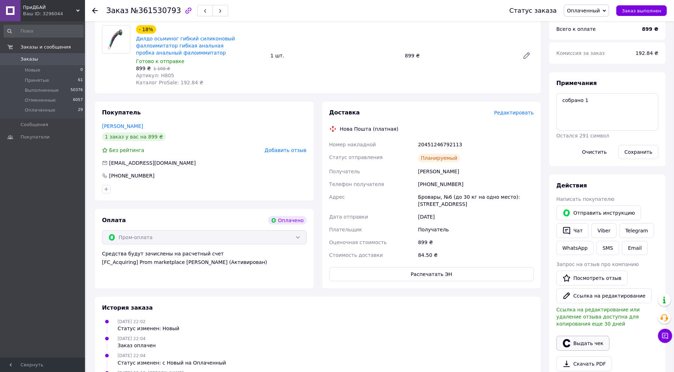
click at [593, 341] on button "Выдать чек" at bounding box center [582, 343] width 53 height 15
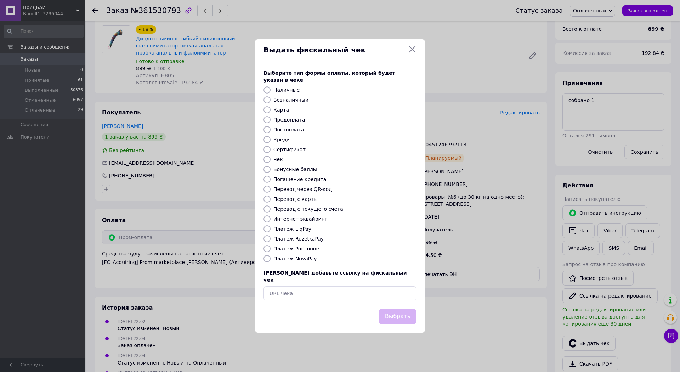
click at [307, 219] on label "Интернет эквайринг" at bounding box center [300, 219] width 54 height 6
click at [270, 219] on input "Интернет эквайринг" at bounding box center [266, 218] width 7 height 7
radio input "true"
click button "Выбрать"
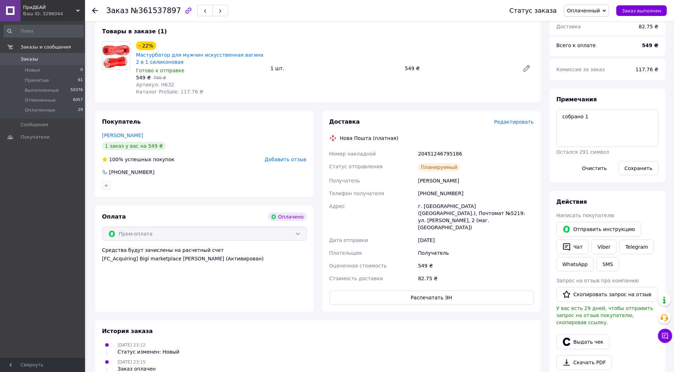
scroll to position [79, 0]
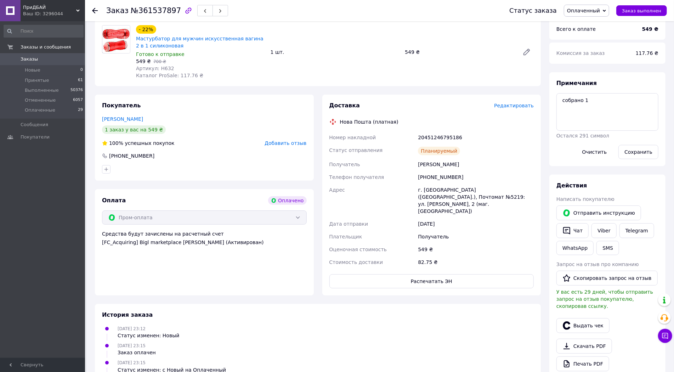
click at [575, 316] on div "Выдать чек" at bounding box center [607, 325] width 105 height 18
click at [575, 318] on button "Выдать чек" at bounding box center [582, 325] width 53 height 15
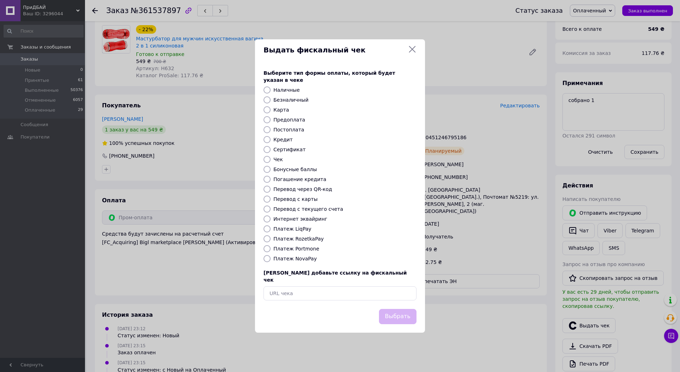
click at [301, 217] on label "Интернет эквайринг" at bounding box center [300, 219] width 54 height 6
click at [270, 217] on input "Интернет эквайринг" at bounding box center [266, 218] width 7 height 7
radio input "true"
click at [404, 309] on button "Выбрать" at bounding box center [398, 316] width 38 height 15
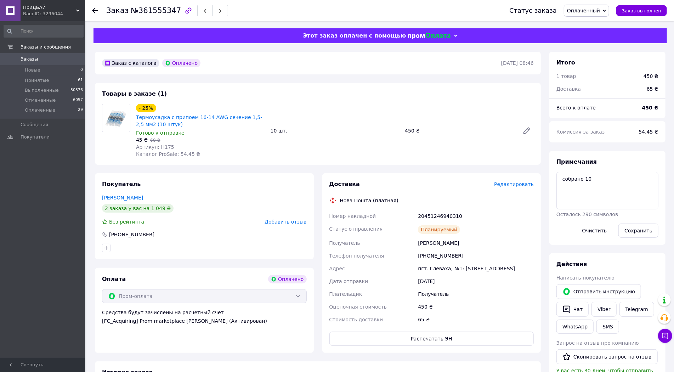
scroll to position [79, 0]
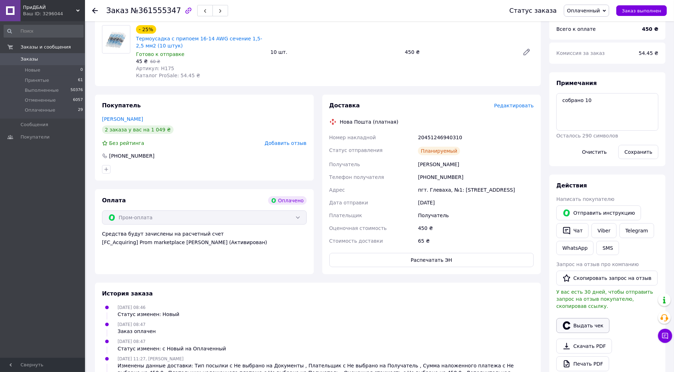
click at [585, 318] on button "Выдать чек" at bounding box center [582, 325] width 53 height 15
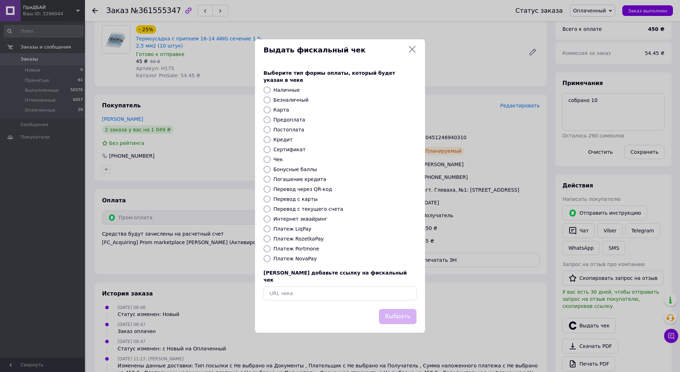
drag, startPoint x: 297, startPoint y: 220, endPoint x: 381, endPoint y: 267, distance: 95.4
click at [299, 220] on label "Интернет эквайринг" at bounding box center [300, 219] width 54 height 6
click at [270, 220] on input "Интернет эквайринг" at bounding box center [266, 218] width 7 height 7
radio input "true"
click at [399, 309] on button "Выбрать" at bounding box center [398, 316] width 38 height 15
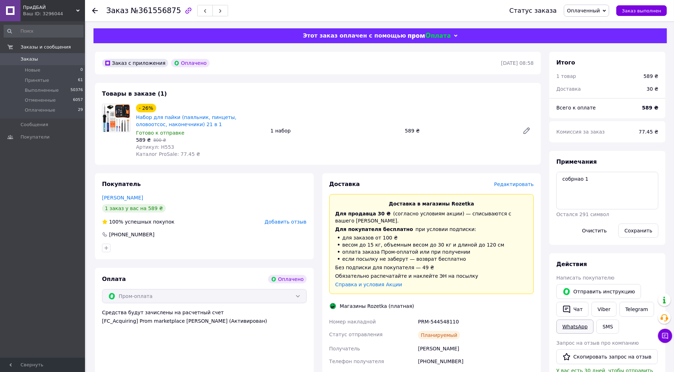
scroll to position [118, 0]
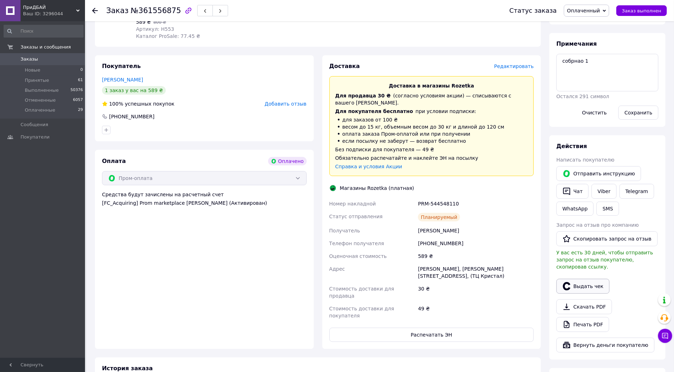
click at [585, 279] on button "Выдать чек" at bounding box center [582, 286] width 53 height 15
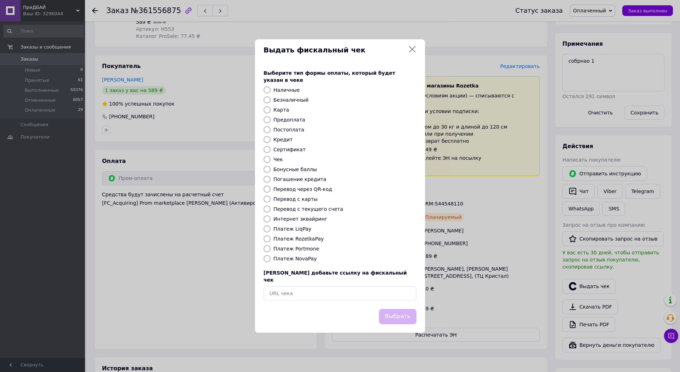
click at [288, 222] on div "Интернет эквайринг" at bounding box center [345, 218] width 146 height 7
click at [311, 219] on label "Интернет эквайринг" at bounding box center [300, 219] width 54 height 6
click at [270, 219] on input "Интернет эквайринг" at bounding box center [266, 218] width 7 height 7
radio input "true"
click at [396, 309] on button "Выбрать" at bounding box center [398, 316] width 38 height 15
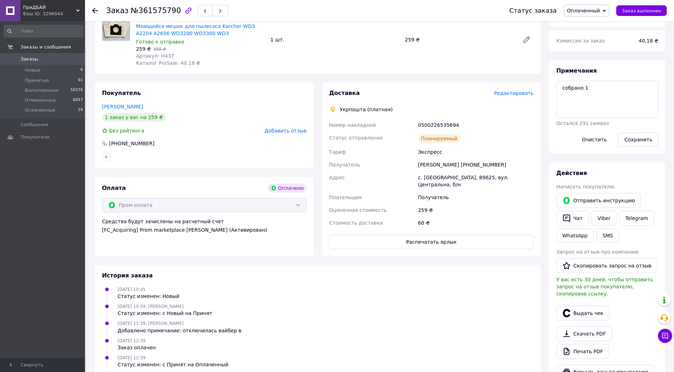
scroll to position [118, 0]
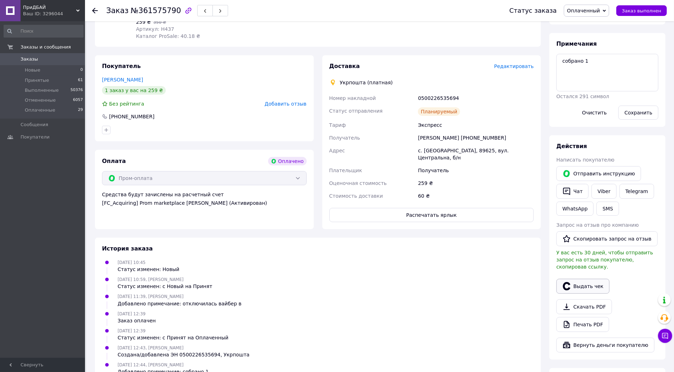
click at [578, 280] on button "Выдать чек" at bounding box center [582, 286] width 53 height 15
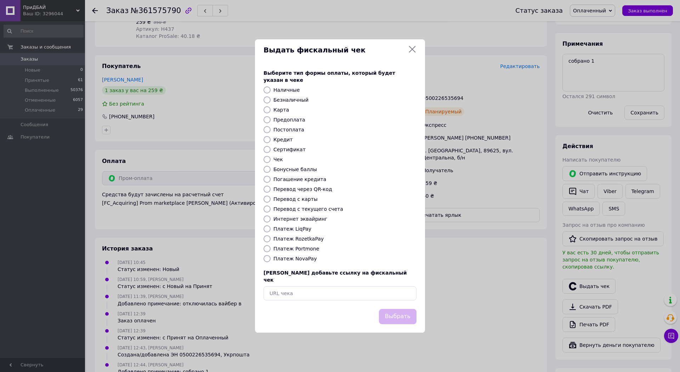
click at [312, 220] on label "Интернет эквайринг" at bounding box center [300, 219] width 54 height 6
click at [270, 220] on input "Интернет эквайринг" at bounding box center [266, 218] width 7 height 7
radio input "true"
click at [402, 310] on button "Выбрать" at bounding box center [398, 316] width 38 height 15
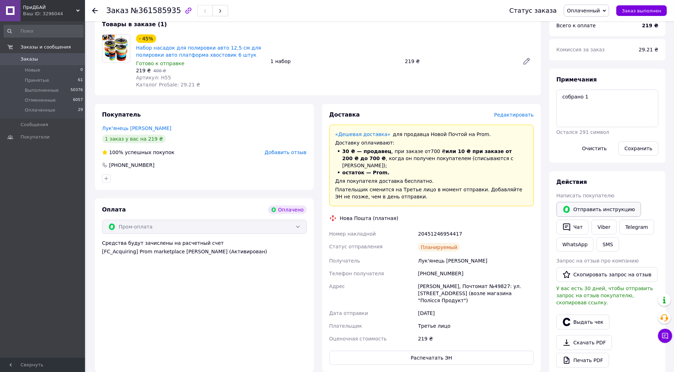
scroll to position [79, 0]
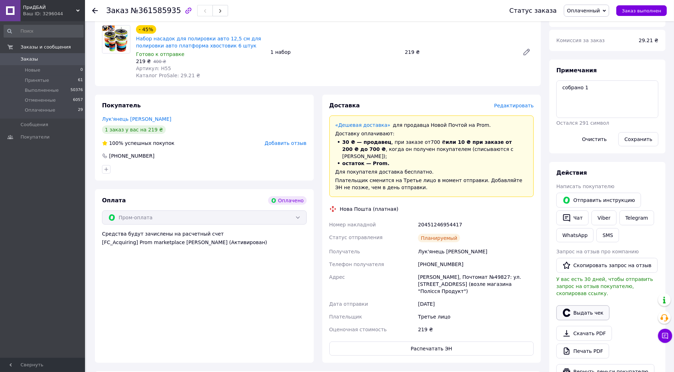
click at [585, 307] on button "Выдать чек" at bounding box center [582, 312] width 53 height 15
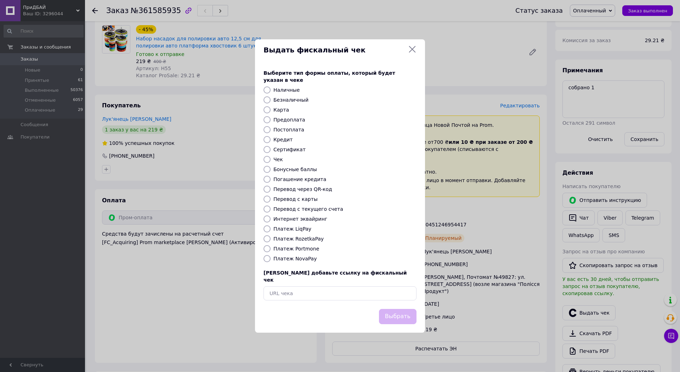
click at [315, 221] on label "Интернет эквайринг" at bounding box center [300, 219] width 54 height 6
click at [270, 221] on input "Интернет эквайринг" at bounding box center [266, 218] width 7 height 7
radio input "true"
click at [400, 309] on button "Выбрать" at bounding box center [398, 316] width 38 height 15
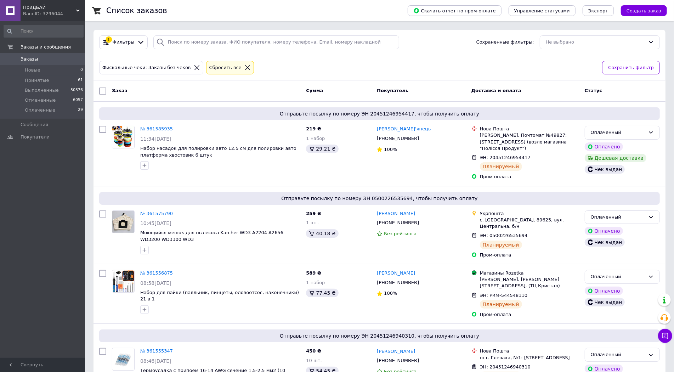
click at [244, 65] on icon at bounding box center [247, 67] width 6 height 6
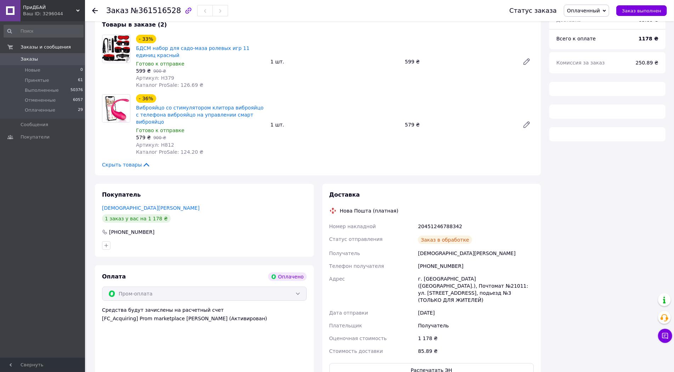
scroll to position [98, 0]
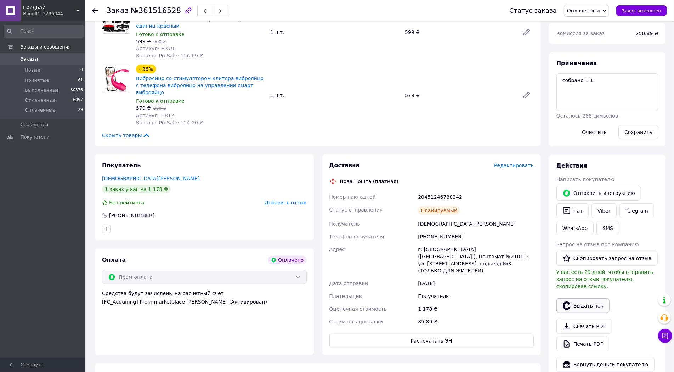
click at [589, 298] on button "Выдать чек" at bounding box center [582, 305] width 53 height 15
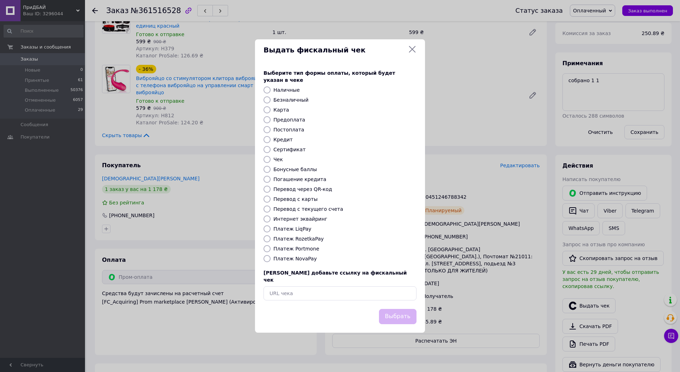
click at [302, 218] on label "Интернет эквайринг" at bounding box center [300, 219] width 54 height 6
click at [270, 218] on input "Интернет эквайринг" at bounding box center [266, 218] width 7 height 7
radio input "true"
click at [398, 309] on button "Выбрать" at bounding box center [398, 316] width 38 height 15
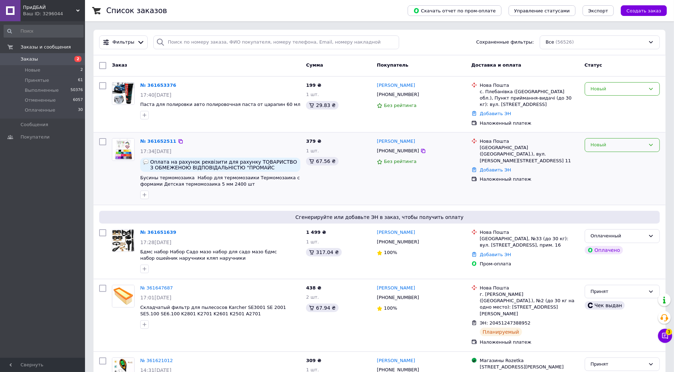
click at [605, 141] on div "Новый" at bounding box center [617, 144] width 55 height 7
click at [599, 154] on li "Принят" at bounding box center [622, 159] width 74 height 13
click at [609, 92] on div "Новый" at bounding box center [621, 89] width 75 height 14
click at [605, 105] on li "Принят" at bounding box center [622, 103] width 74 height 13
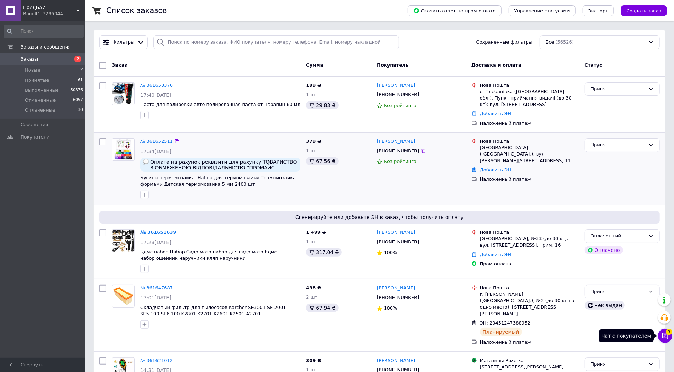
click at [665, 333] on icon at bounding box center [664, 335] width 7 height 7
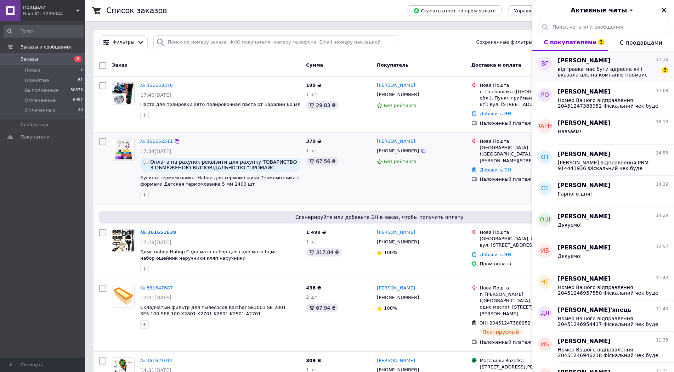
click at [601, 64] on span "Валерия Гончар" at bounding box center [584, 61] width 53 height 8
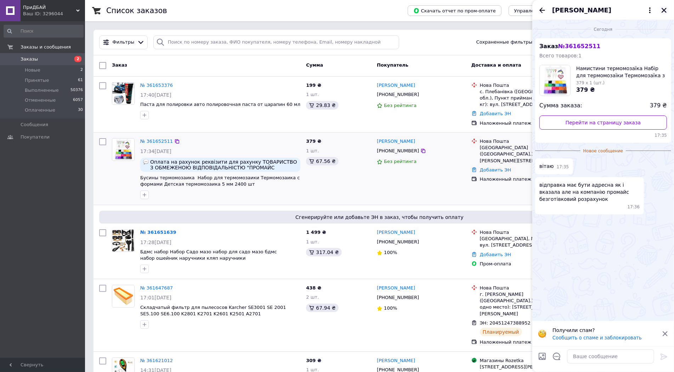
click at [662, 12] on icon "Закрыть" at bounding box center [664, 10] width 6 height 6
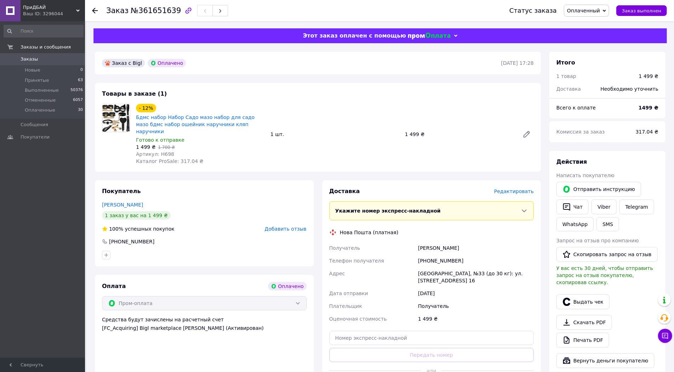
click at [525, 188] on span "Редактировать" at bounding box center [514, 191] width 40 height 6
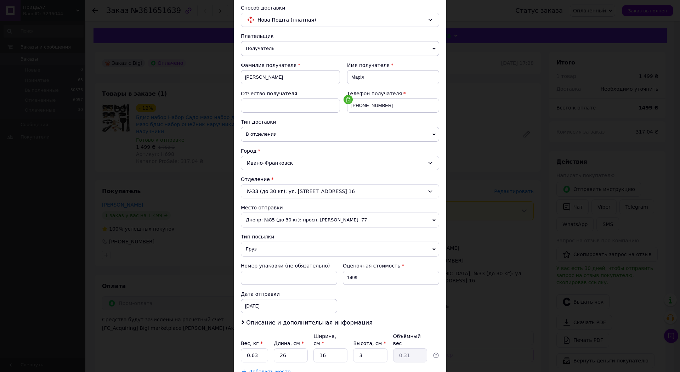
scroll to position [79, 0]
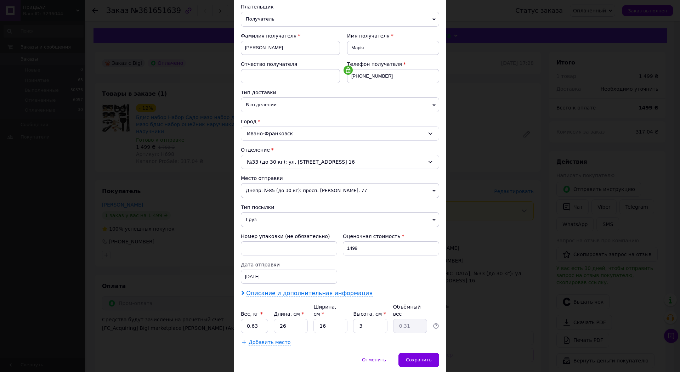
click at [304, 290] on span "Описание и дополнительная информация" at bounding box center [309, 293] width 126 height 7
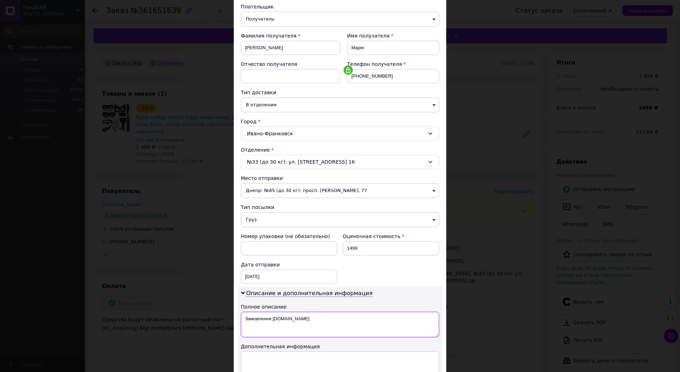
drag, startPoint x: 298, startPoint y: 316, endPoint x: 245, endPoint y: 315, distance: 52.7
click at [245, 315] on textarea "Замовлення Bigl.ua" at bounding box center [340, 324] width 198 height 25
type textarea "З"
type textarea "товар"
drag, startPoint x: 264, startPoint y: 343, endPoint x: 267, endPoint y: 353, distance: 10.8
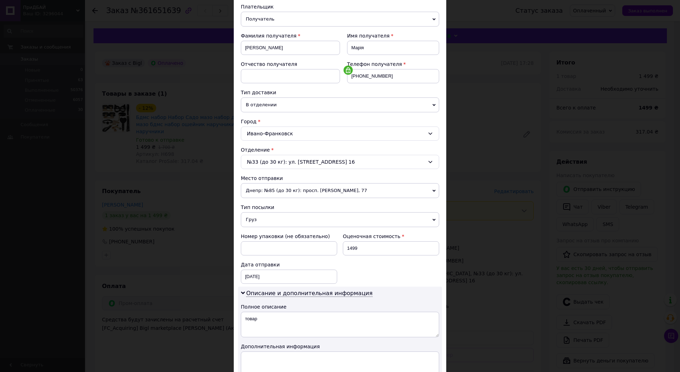
click at [264, 344] on div "Дополнительная информация" at bounding box center [340, 346] width 198 height 7
click at [267, 354] on textarea at bounding box center [340, 363] width 198 height 25
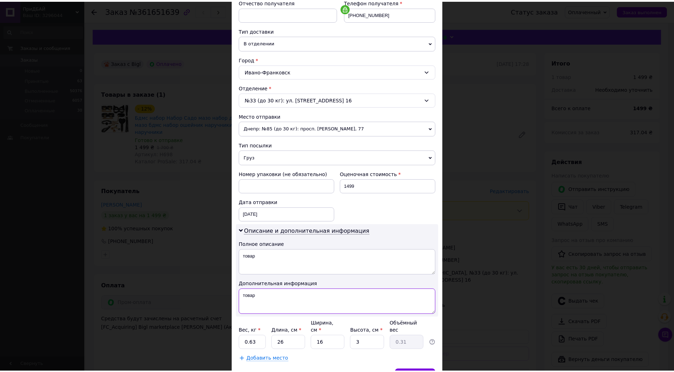
scroll to position [157, 0]
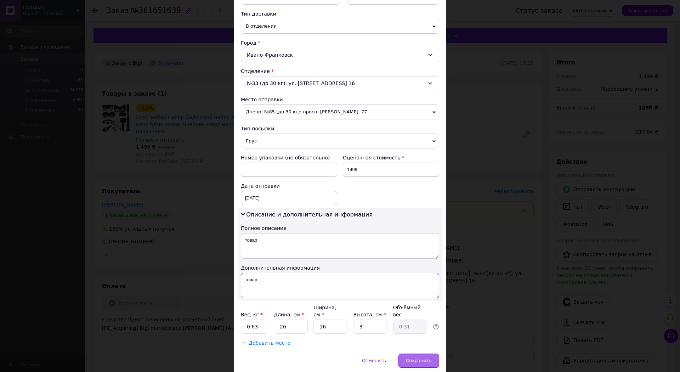
type textarea "товар"
click at [416, 358] on span "Сохранить" at bounding box center [419, 360] width 26 height 5
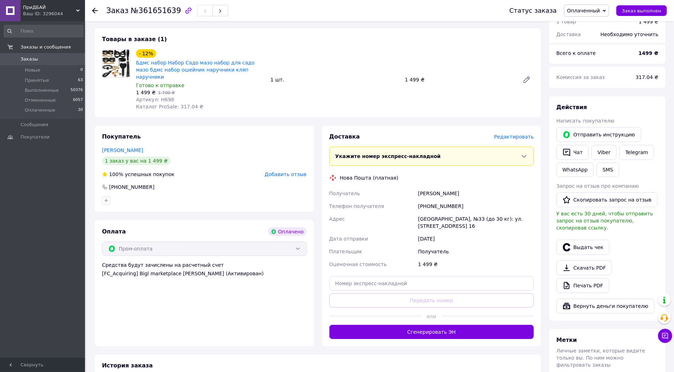
scroll to position [79, 0]
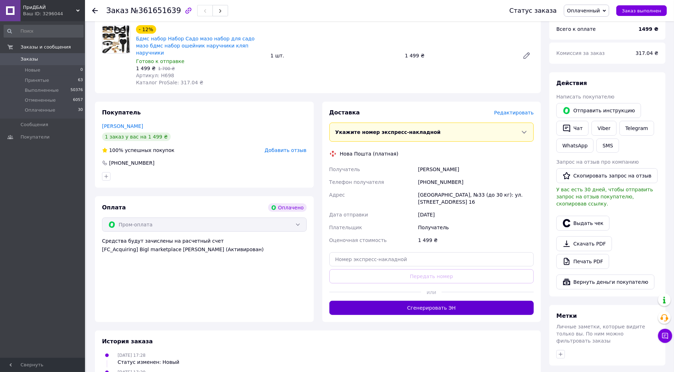
click at [440, 301] on button "Сгенерировать ЭН" at bounding box center [431, 308] width 205 height 14
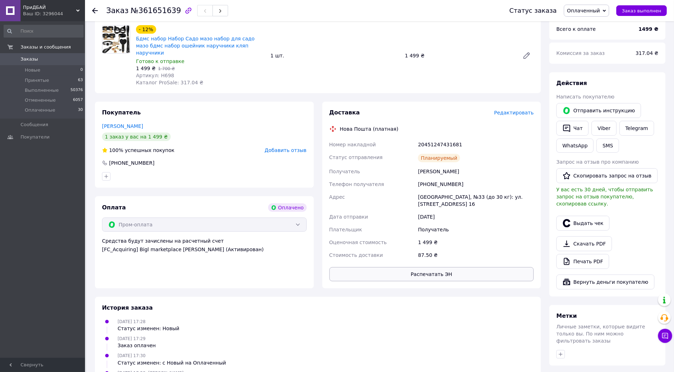
click at [415, 270] on button "Распечатать ЭН" at bounding box center [431, 274] width 205 height 14
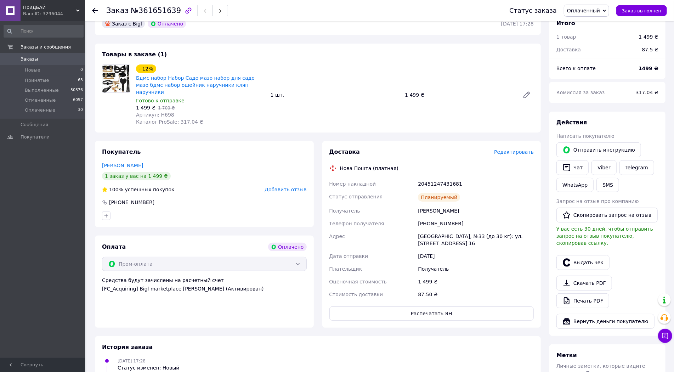
click at [360, 61] on div "Товары в заказе (1) - 12% Бдмс набор Набор Садо мазо набор для садо мазо бдмс н…" at bounding box center [318, 88] width 446 height 89
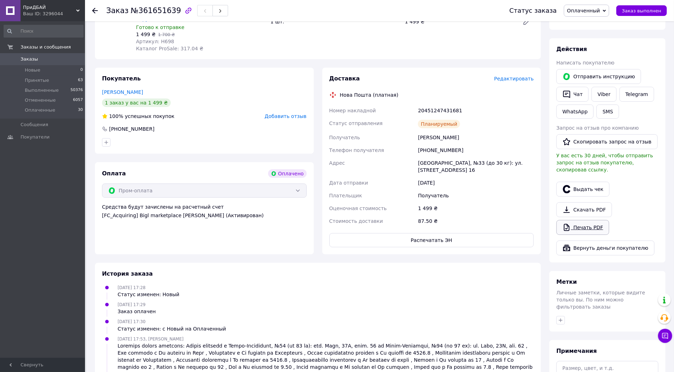
scroll to position [118, 0]
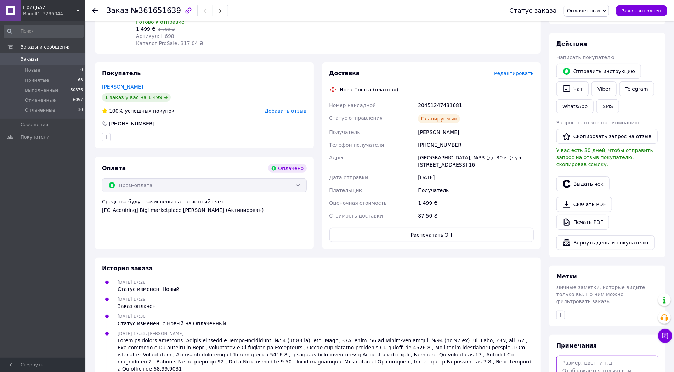
click at [584, 355] on textarea at bounding box center [607, 374] width 102 height 38
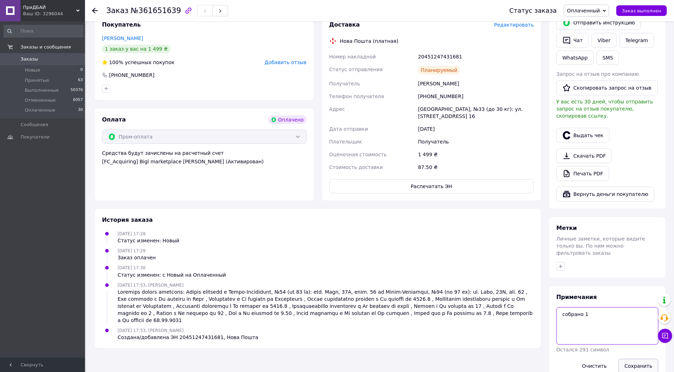
type textarea "собрано 1"
click at [632, 359] on button "Сохранить" at bounding box center [638, 366] width 40 height 14
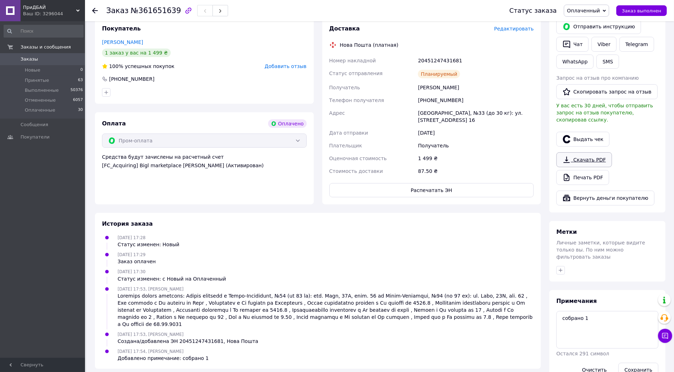
scroll to position [48, 0]
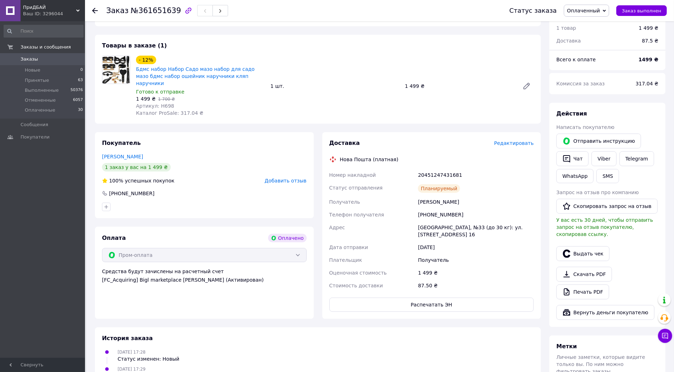
drag, startPoint x: 581, startPoint y: 160, endPoint x: 582, endPoint y: 166, distance: 5.4
click at [581, 160] on button "Чат" at bounding box center [572, 158] width 32 height 15
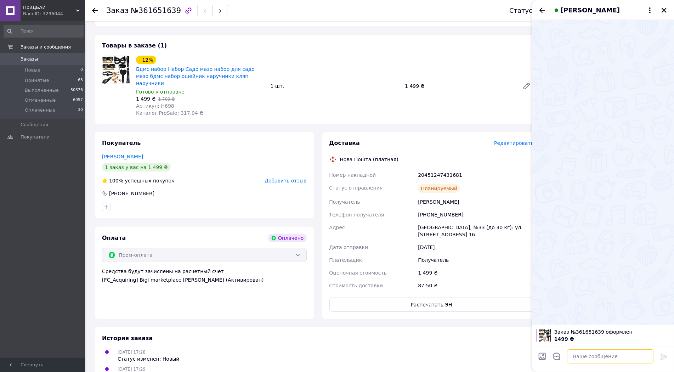
click at [584, 356] on textarea at bounding box center [610, 356] width 87 height 14
paste textarea "Номер Вашого відправлення Фіскальний чек буде прикріплений до Вашого замовлення…"
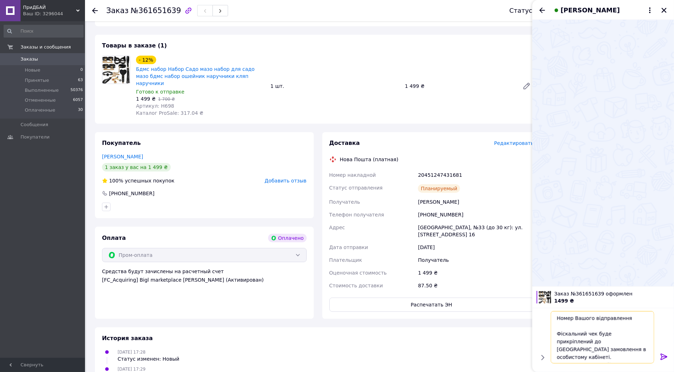
scroll to position [16, 0]
click at [438, 169] on div "20451247431681" at bounding box center [475, 175] width 119 height 13
copy div "20451247431681"
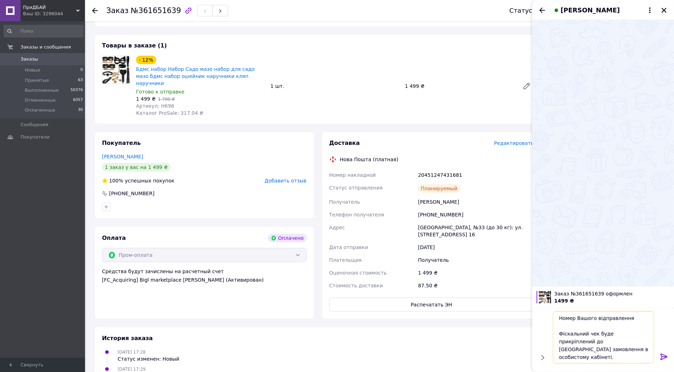
click at [576, 326] on textarea "Номер Вашого відправлення Фіскальний чек буде прикріплений до Вашого замовлення…" at bounding box center [603, 337] width 101 height 52
paste textarea "20451247431681"
type textarea "Номер Вашого відправлення 20451247431681 Фіскальний чек буде прикріплений до Ва…"
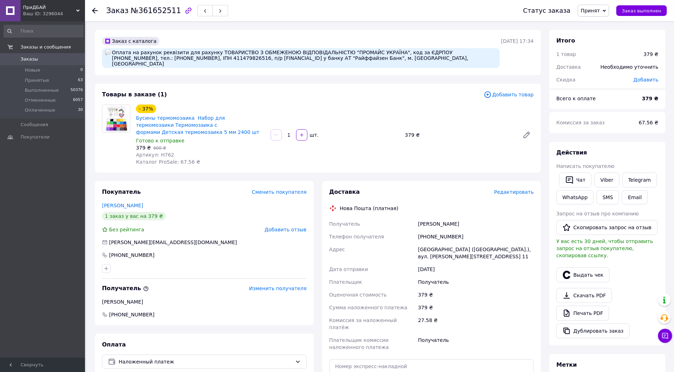
click at [150, 251] on div "[PHONE_NUMBER]" at bounding box center [204, 254] width 205 height 7
copy div "[PHONE_NUMBER]"
drag, startPoint x: 169, startPoint y: 148, endPoint x: 156, endPoint y: 150, distance: 13.3
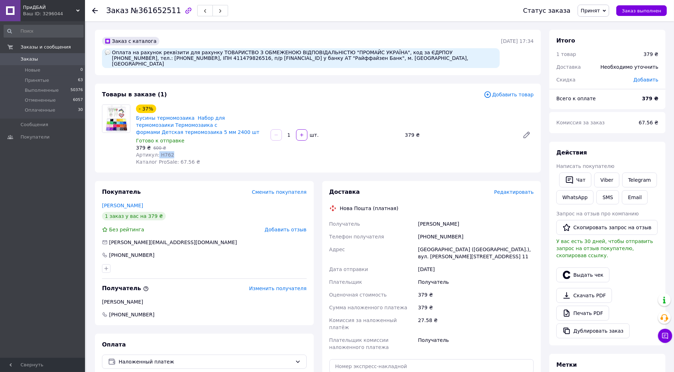
click at [156, 151] on div "Артикул: H762" at bounding box center [200, 154] width 129 height 7
copy span "H762"
drag, startPoint x: 415, startPoint y: 53, endPoint x: 435, endPoint y: 52, distance: 19.9
click at [435, 52] on div "Оплата на рахунок реквізити для рахунку ТОВАРИСТВО З ОБМЕЖЕНОЮ ВІДПОВІДАЛЬНІСТЮ…" at bounding box center [301, 58] width 398 height 20
copy div "41147981"
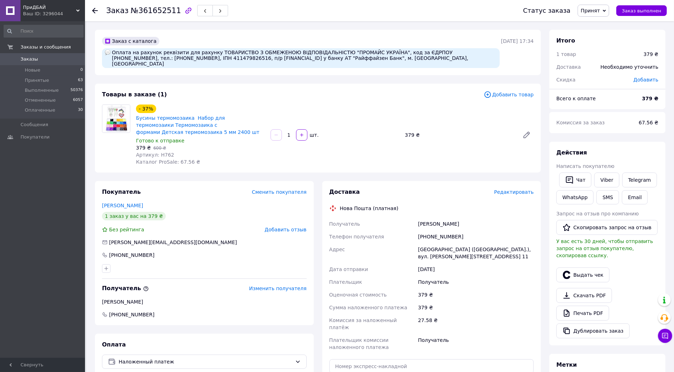
click at [150, 12] on span "№361652511" at bounding box center [156, 10] width 50 height 8
copy span "361652511"
click at [122, 154] on div at bounding box center [116, 134] width 34 height 61
click at [634, 305] on div "Печать PDF" at bounding box center [607, 312] width 102 height 15
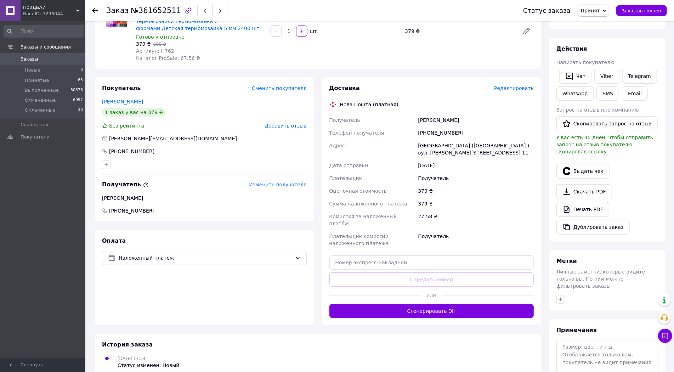
scroll to position [118, 0]
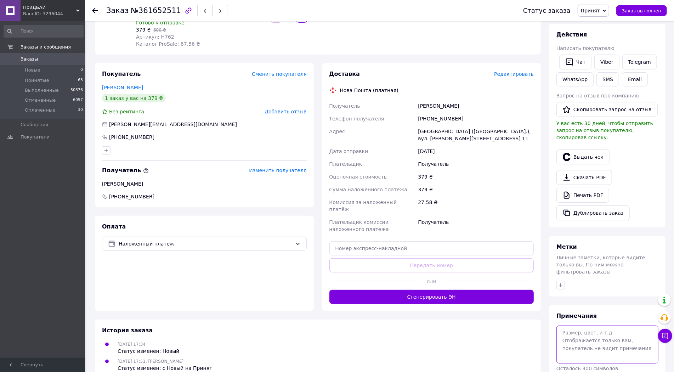
click at [596, 331] on textarea at bounding box center [607, 344] width 102 height 38
type textarea "счет 249"
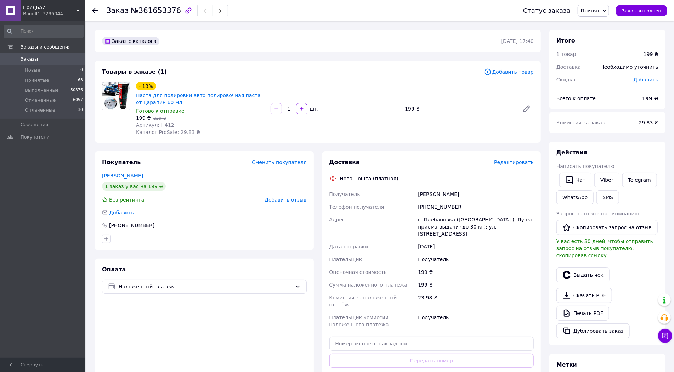
click at [153, 227] on div "[PHONE_NUMBER]" at bounding box center [204, 225] width 205 height 7
copy div "[PHONE_NUMBER]"
click at [462, 169] on div "Доставка Редактировать Нова Пошта (платная) Получатель [PERSON_NAME] Телефон по…" at bounding box center [431, 278] width 205 height 241
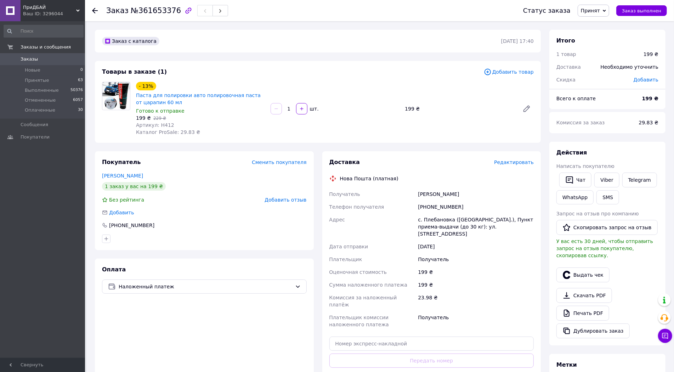
click at [515, 165] on span "Редактировать" at bounding box center [514, 162] width 40 height 6
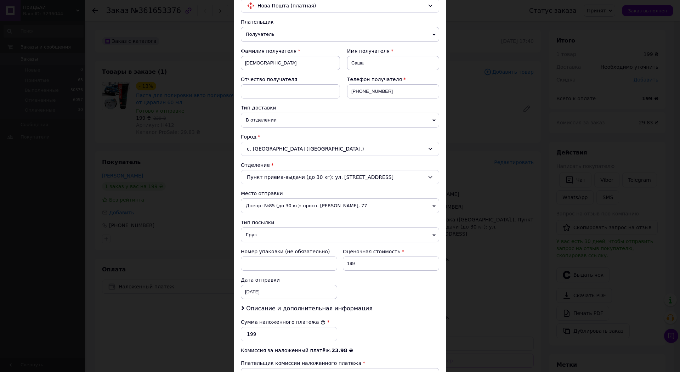
scroll to position [79, 0]
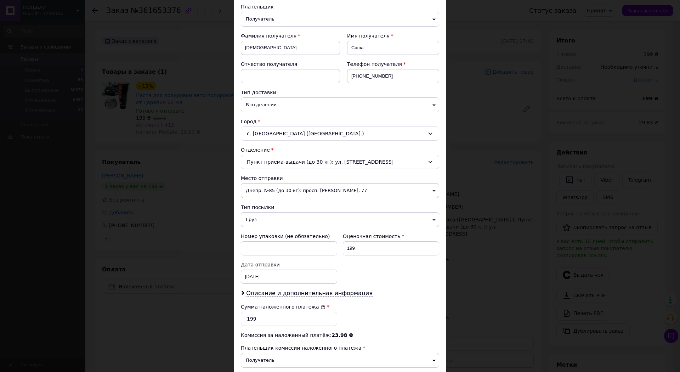
click at [339, 294] on div "Плательщик Получатель Отправитель Фамилия получателя [PERSON_NAME] Имя получате…" at bounding box center [340, 209] width 198 height 412
drag, startPoint x: 342, startPoint y: 290, endPoint x: 337, endPoint y: 307, distance: 17.4
click at [343, 290] on span "Описание и дополнительная информация" at bounding box center [309, 293] width 126 height 7
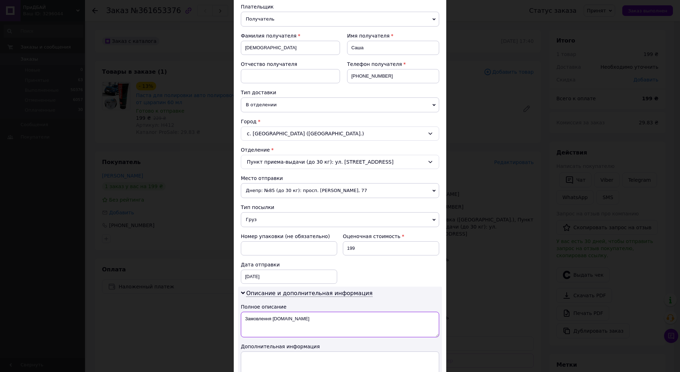
drag, startPoint x: 273, startPoint y: 319, endPoint x: 242, endPoint y: 321, distance: 30.9
click at [242, 321] on textarea "Замовлення [DOMAIN_NAME]" at bounding box center [340, 324] width 198 height 25
type textarea "товар"
click at [264, 359] on textarea at bounding box center [340, 363] width 198 height 25
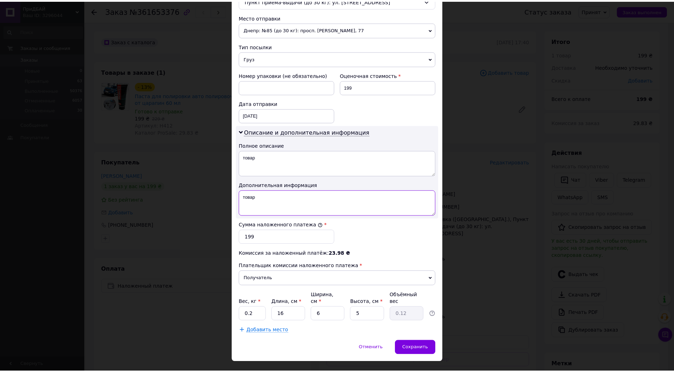
scroll to position [242, 0]
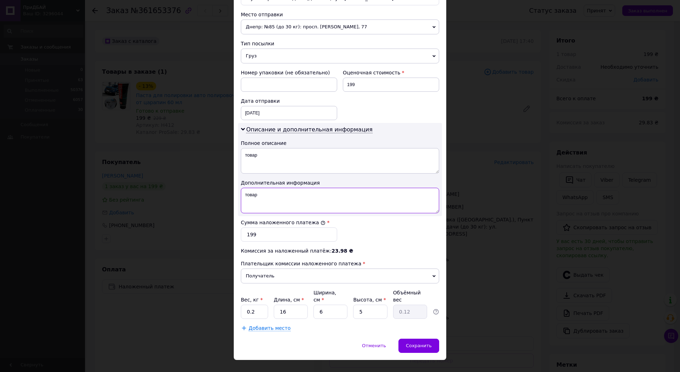
type textarea "товар"
click at [425, 343] on span "Сохранить" at bounding box center [419, 345] width 26 height 5
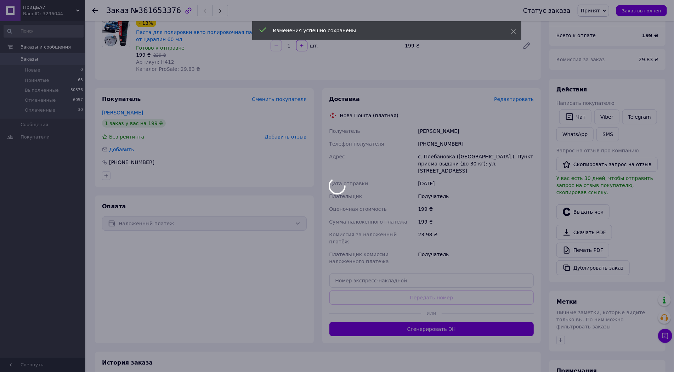
scroll to position [79, 0]
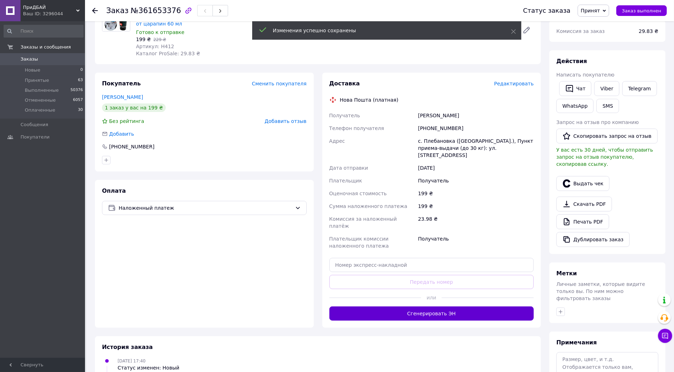
click at [429, 306] on button "Сгенерировать ЭН" at bounding box center [431, 313] width 205 height 14
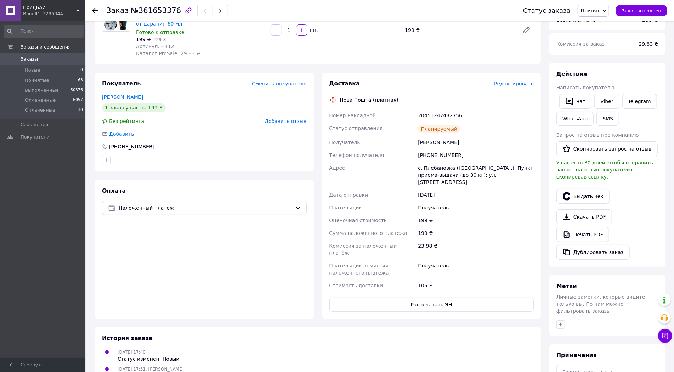
click at [429, 297] on button "Распечатать ЭН" at bounding box center [431, 304] width 205 height 14
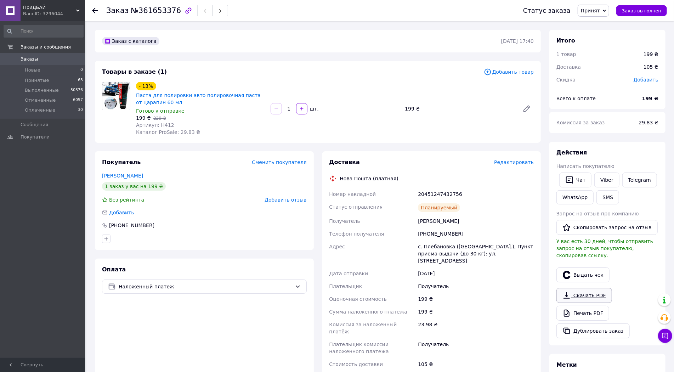
scroll to position [118, 0]
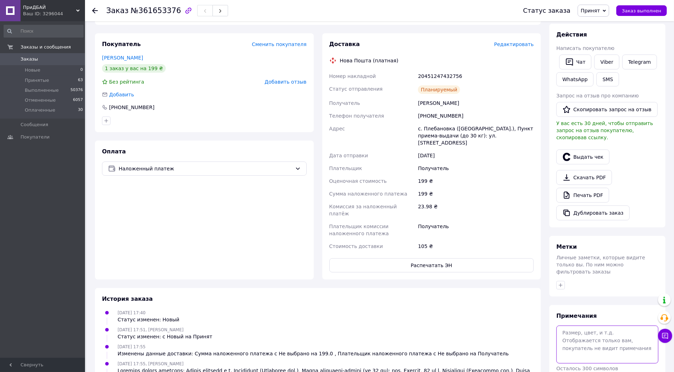
click at [600, 335] on textarea at bounding box center [607, 344] width 102 height 38
type textarea "собрано 1"
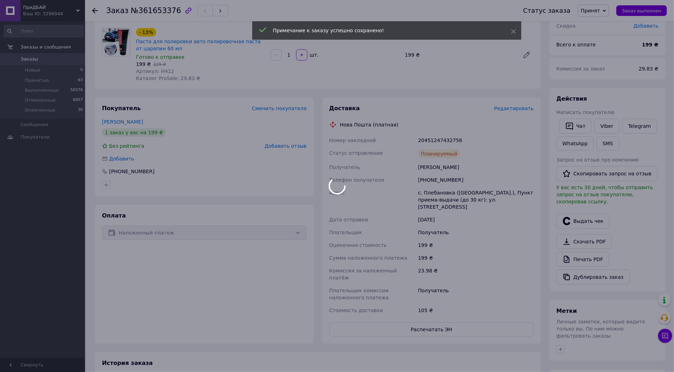
scroll to position [39, 0]
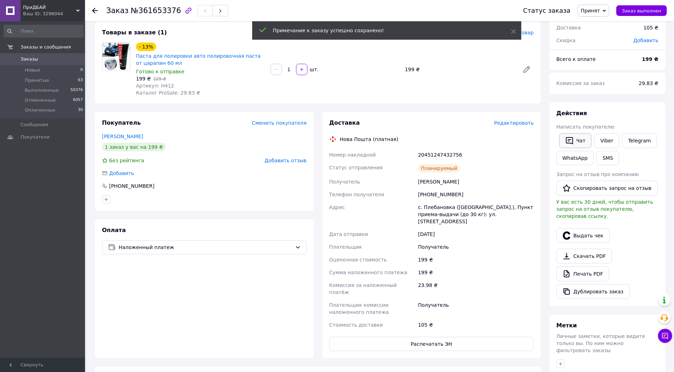
click at [579, 145] on button "Чат" at bounding box center [575, 140] width 32 height 15
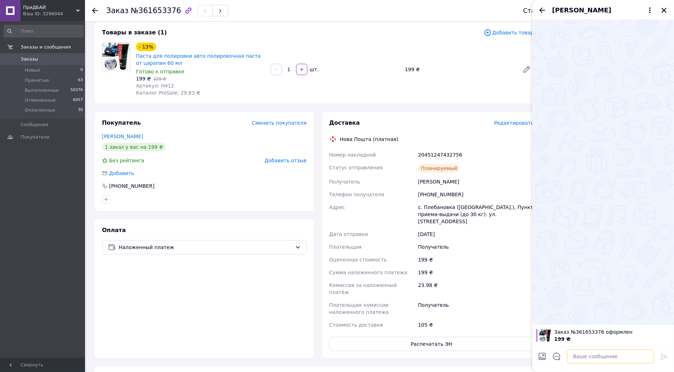
click at [591, 361] on textarea at bounding box center [610, 356] width 87 height 14
paste textarea "Номер Вашого відправлення Фіскальний чек буде прикріплений до Вашого замовлення…"
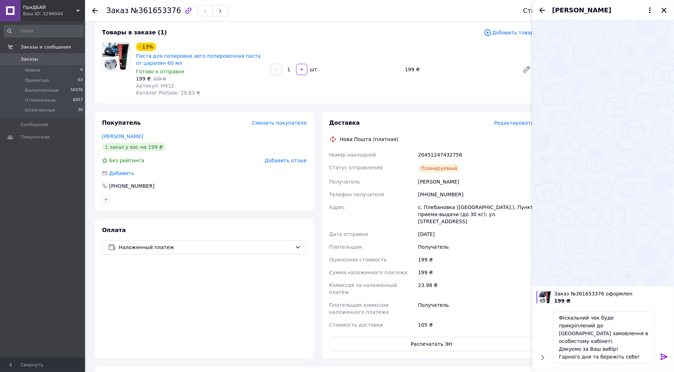
click at [437, 153] on div "20451247432756" at bounding box center [475, 154] width 119 height 13
copy div "20451247432756"
click at [568, 328] on textarea "Номер Вашого відправлення Фіскальний чек буде прикріплений до Вашого замовлення…" at bounding box center [603, 337] width 101 height 52
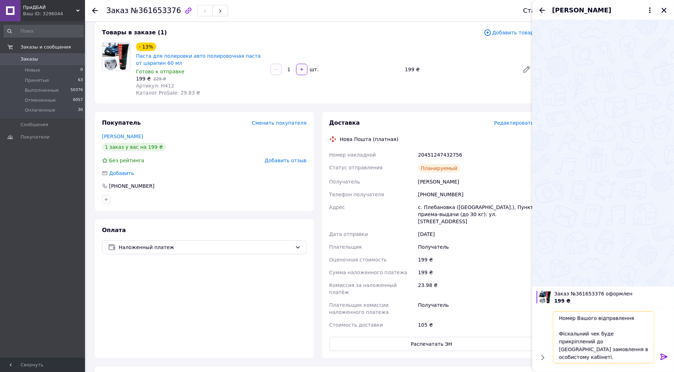
paste textarea "20451247432756"
type textarea "Номер Вашого відправлення 20451247432756 Фіскальний чек буде прикріплений до Ва…"
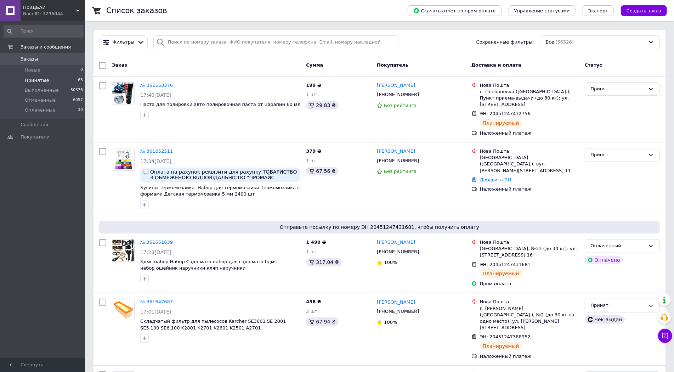
click at [48, 80] on li "Принятые 63" at bounding box center [43, 80] width 87 height 10
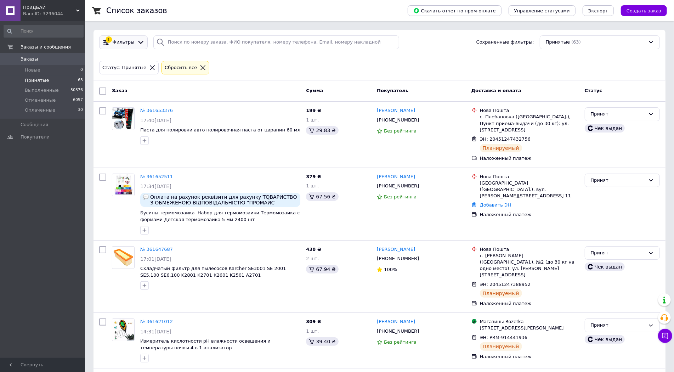
click at [122, 37] on div "1 Фильтры" at bounding box center [123, 42] width 48 height 14
click at [132, 47] on div "1 Фильтры" at bounding box center [123, 42] width 48 height 14
click at [130, 46] on div "1 Фильтры" at bounding box center [123, 42] width 48 height 14
click at [137, 40] on icon at bounding box center [140, 42] width 7 height 7
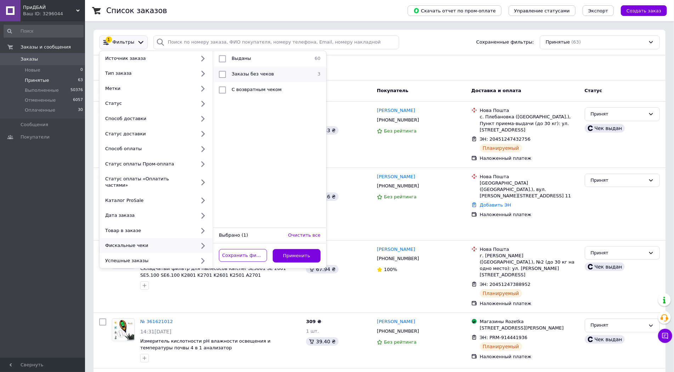
click at [266, 76] on div "Заказы без чеков" at bounding box center [269, 74] width 80 height 7
checkbox input "true"
click at [295, 249] on button "Применить" at bounding box center [297, 256] width 48 height 14
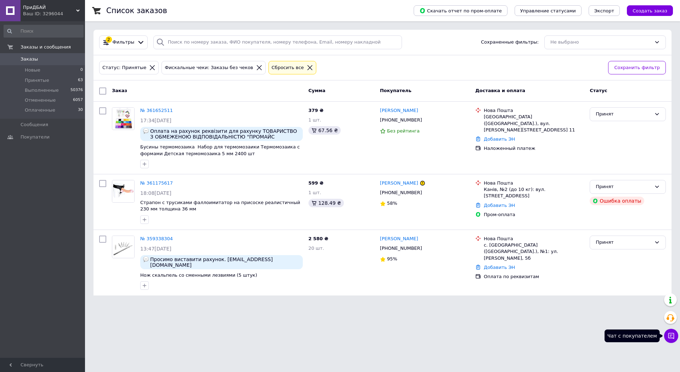
click at [671, 337] on icon at bounding box center [670, 335] width 7 height 7
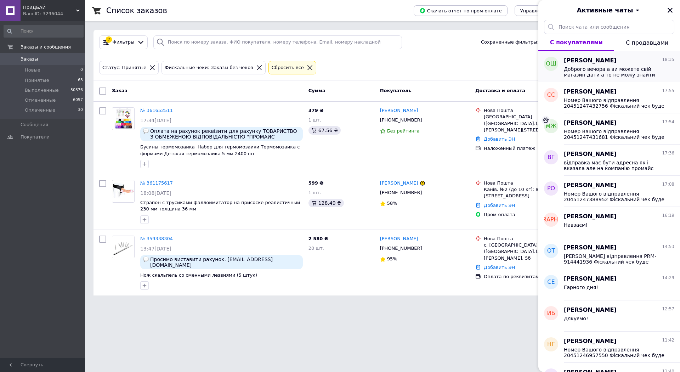
click at [595, 69] on span "Доброго вечора а ви можете свій магазин дати а то не можу знайти його ?" at bounding box center [614, 71] width 101 height 11
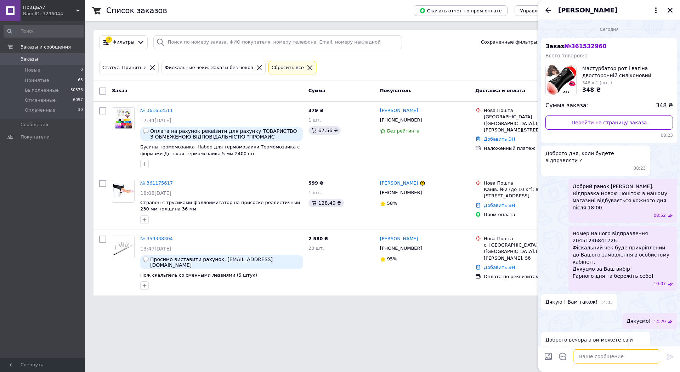
click at [602, 355] on textarea at bounding box center [616, 356] width 87 height 14
paste textarea "https://internet-magazin-prydbuy.prom.ua/ua/"
type textarea "https://internet-magazin-prydbuy.prom.ua/ua/"
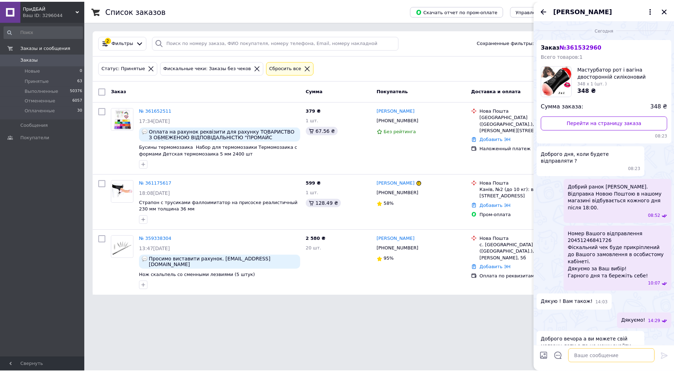
scroll to position [118, 0]
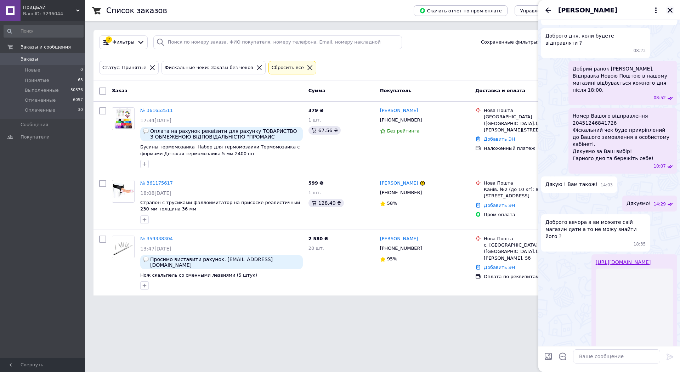
click at [670, 9] on icon "Закрыть" at bounding box center [670, 10] width 6 height 6
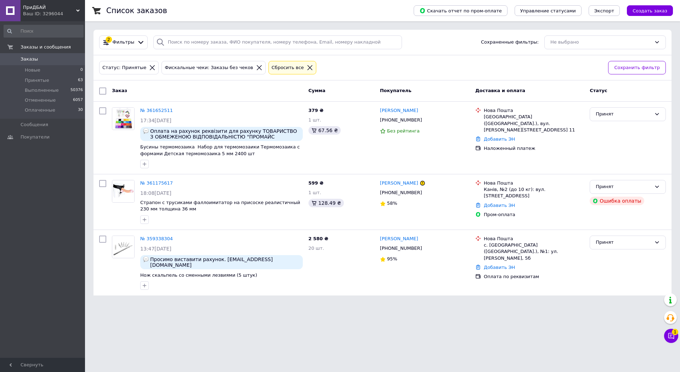
click at [290, 67] on div "Сбросить все" at bounding box center [292, 68] width 48 height 14
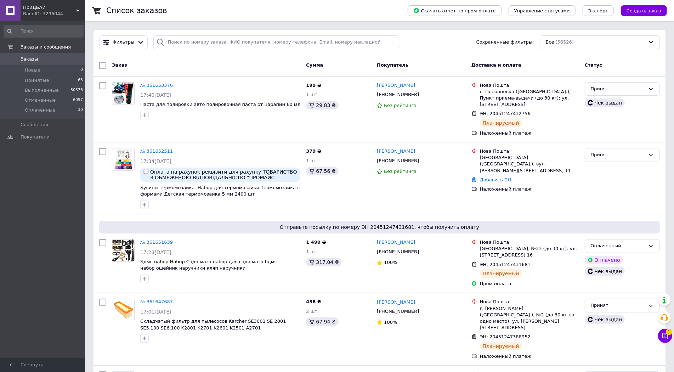
click at [671, 338] on button "Чат с покупателем 1" at bounding box center [665, 336] width 14 height 14
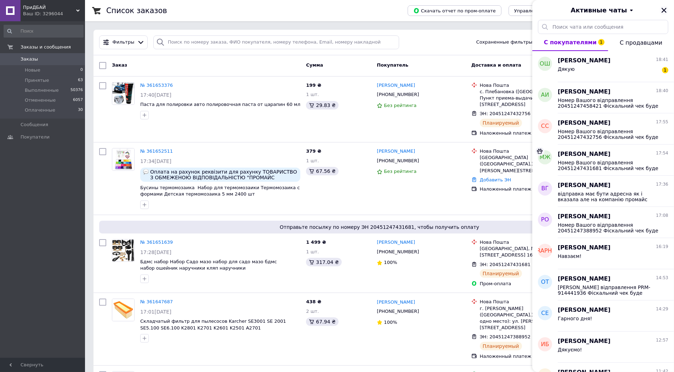
click at [664, 13] on icon "Закрыть" at bounding box center [664, 10] width 6 height 6
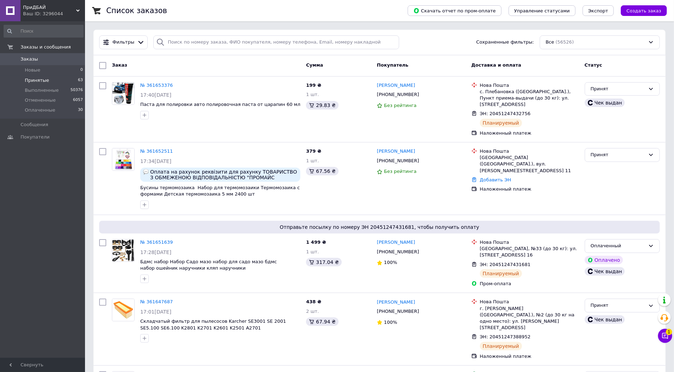
click at [42, 82] on span "Принятые" at bounding box center [37, 80] width 24 height 6
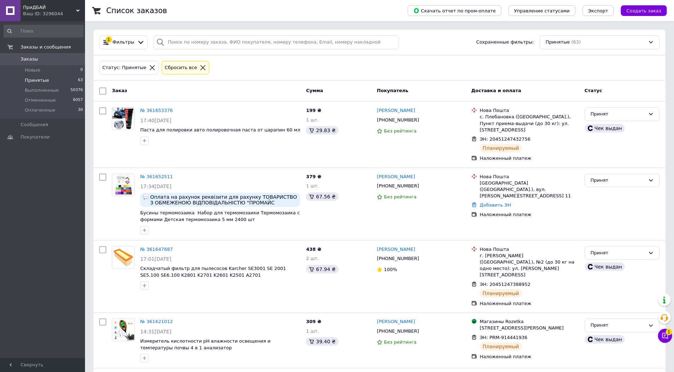
click at [136, 42] on div at bounding box center [141, 42] width 10 height 7
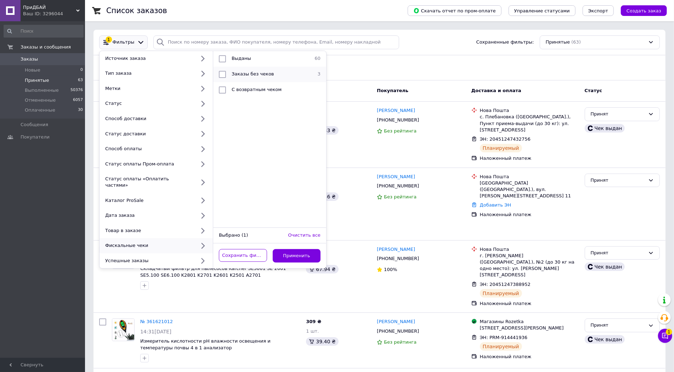
click at [268, 76] on div "Заказы без чеков" at bounding box center [269, 74] width 80 height 7
checkbox input "true"
click at [303, 249] on button "Применить" at bounding box center [297, 256] width 48 height 14
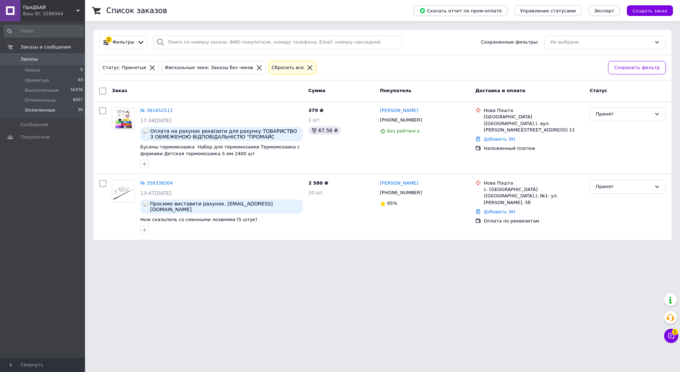
click at [41, 114] on li "Оплаченные 30" at bounding box center [43, 111] width 87 height 13
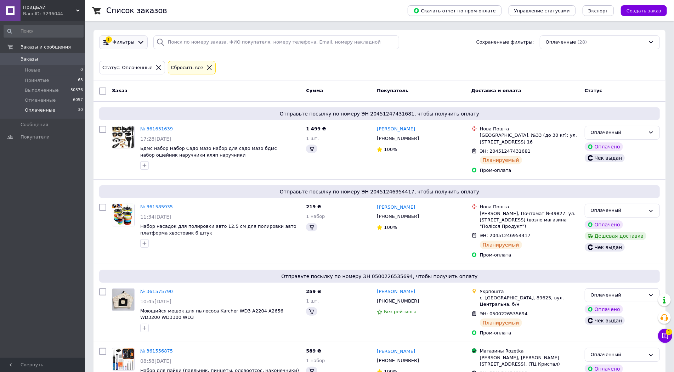
click at [130, 42] on span "Фильтры" at bounding box center [124, 42] width 22 height 7
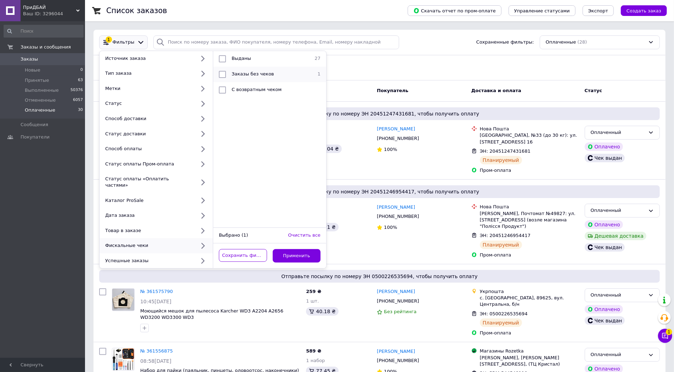
click at [264, 73] on span "Заказы без чеков" at bounding box center [253, 73] width 42 height 5
checkbox input "true"
click at [303, 253] on button "Применить" at bounding box center [297, 256] width 48 height 14
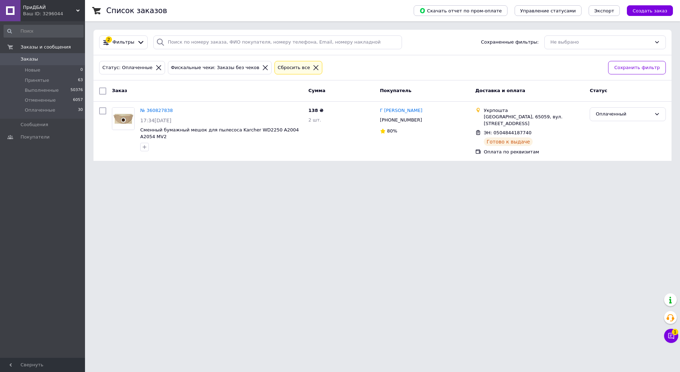
click at [313, 66] on icon at bounding box center [316, 67] width 6 height 6
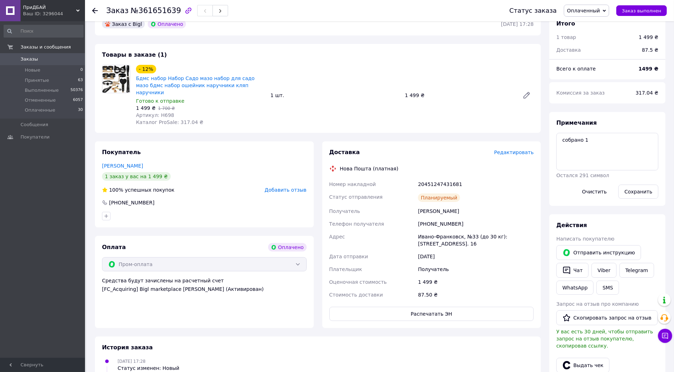
scroll to position [79, 0]
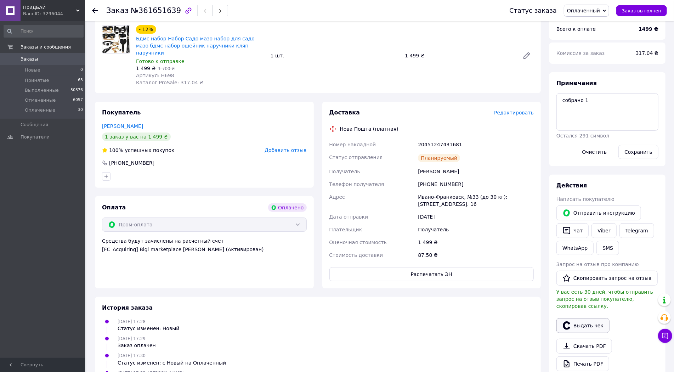
click at [593, 318] on button "Выдать чек" at bounding box center [582, 325] width 53 height 15
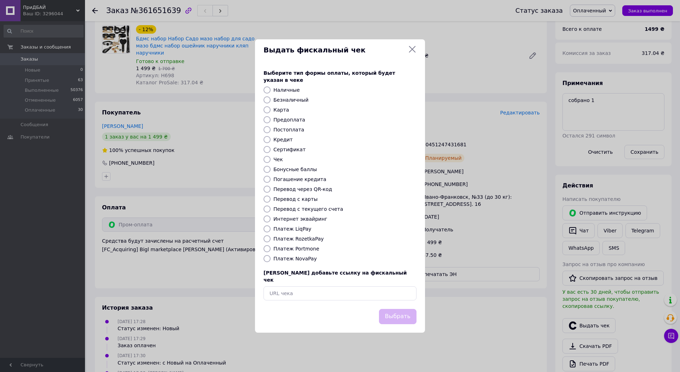
click at [297, 221] on label "Интернет эквайринг" at bounding box center [300, 219] width 54 height 6
click at [270, 221] on input "Интернет эквайринг" at bounding box center [266, 218] width 7 height 7
radio input "true"
drag, startPoint x: 394, startPoint y: 306, endPoint x: 399, endPoint y: 299, distance: 8.4
click at [399, 299] on div "Выдать фискальный чек Выберите тип формы оплаты, который будет указан в чеке На…" at bounding box center [340, 185] width 170 height 293
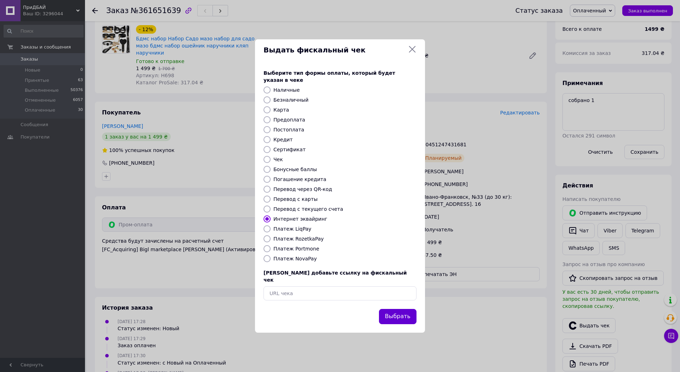
click at [393, 309] on button "Выбрать" at bounding box center [398, 316] width 38 height 15
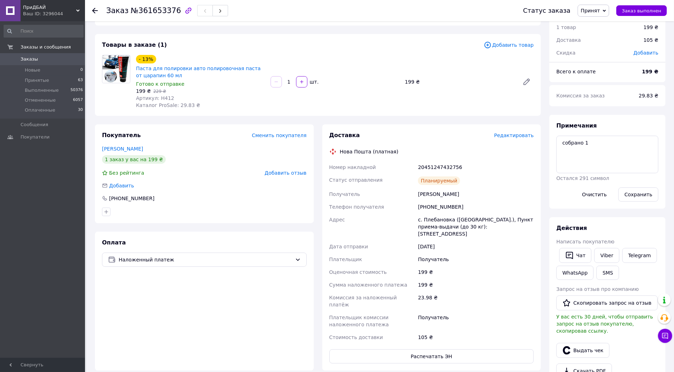
scroll to position [39, 0]
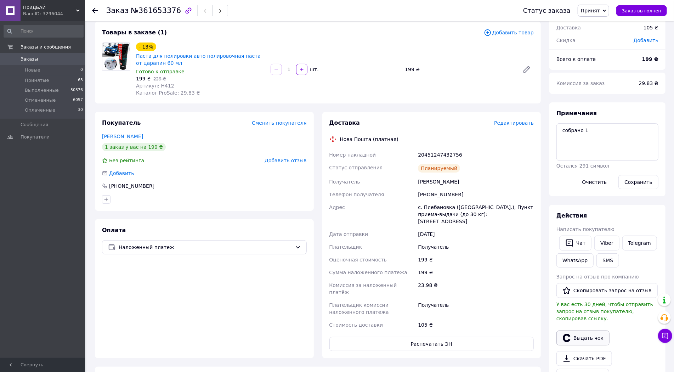
click at [582, 330] on button "Выдать чек" at bounding box center [582, 337] width 53 height 15
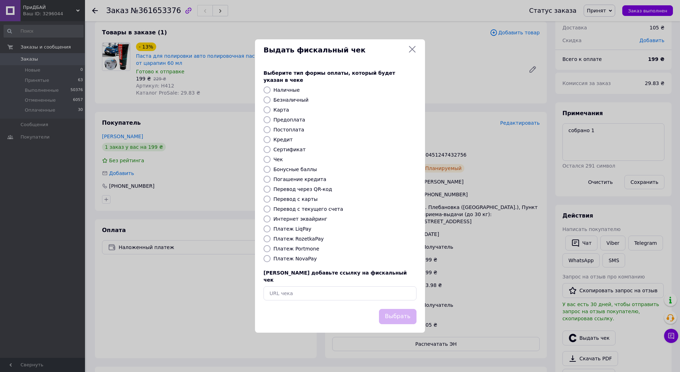
drag, startPoint x: 305, startPoint y: 220, endPoint x: 313, endPoint y: 222, distance: 7.8
click at [305, 220] on label "Интернет эквайринг" at bounding box center [300, 219] width 54 height 6
click at [270, 220] on input "Интернет эквайринг" at bounding box center [266, 218] width 7 height 7
radio input "true"
click at [402, 309] on button "Выбрать" at bounding box center [398, 316] width 38 height 15
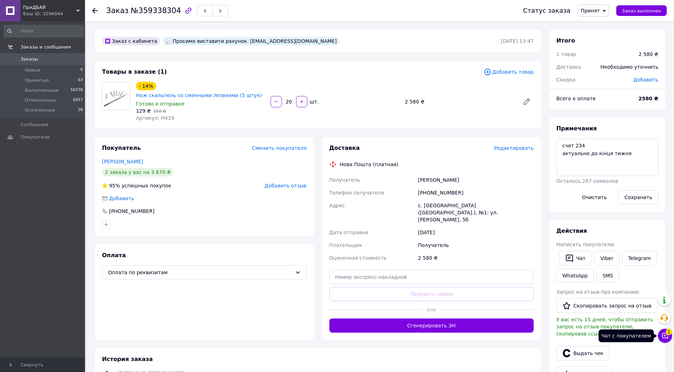
click at [670, 331] on span "1" at bounding box center [669, 332] width 6 height 6
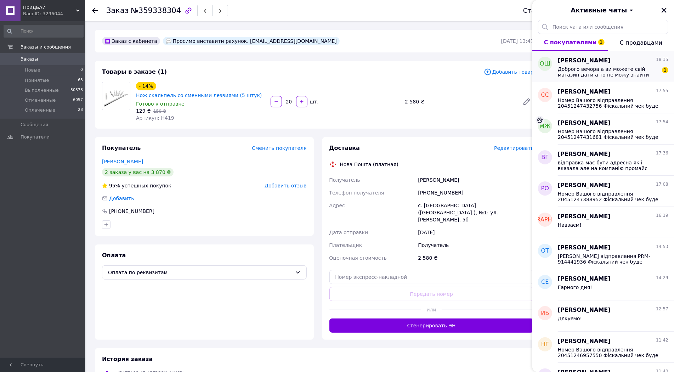
click at [621, 76] on span "Доброго вечора а ви можете свій магазин дати а то не можу знайти його ?" at bounding box center [608, 71] width 101 height 11
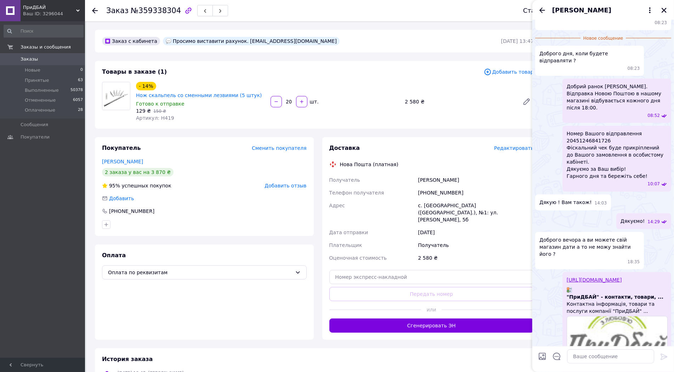
scroll to position [121, 0]
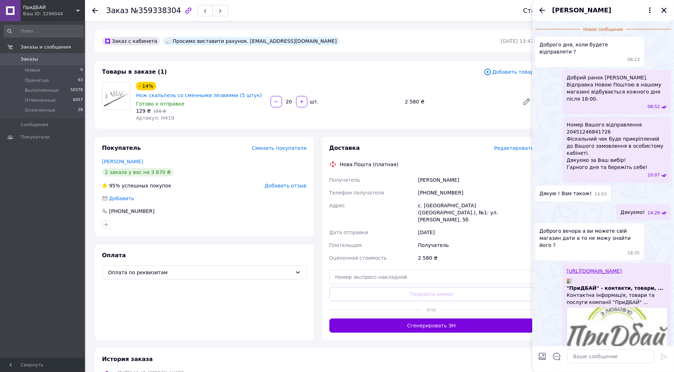
click at [663, 6] on button "Закрыть" at bounding box center [663, 10] width 8 height 8
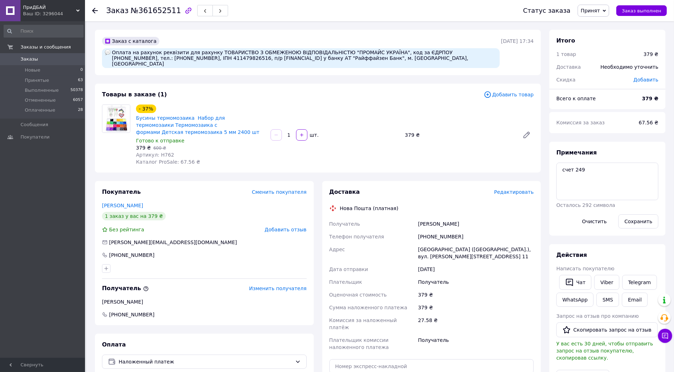
click at [155, 6] on span "№361652511" at bounding box center [156, 10] width 50 height 8
copy span "361652511"
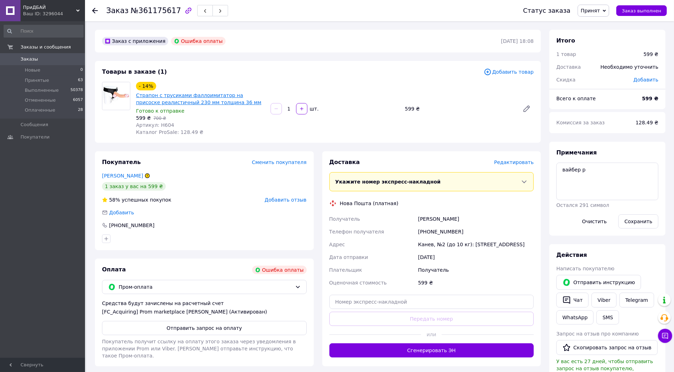
click at [203, 102] on link "Страпон с трусиками фаллоимитатор на присоске реалистичный 230 мм толщина 36 мм" at bounding box center [198, 98] width 125 height 13
